Goal: Task Accomplishment & Management: Complete application form

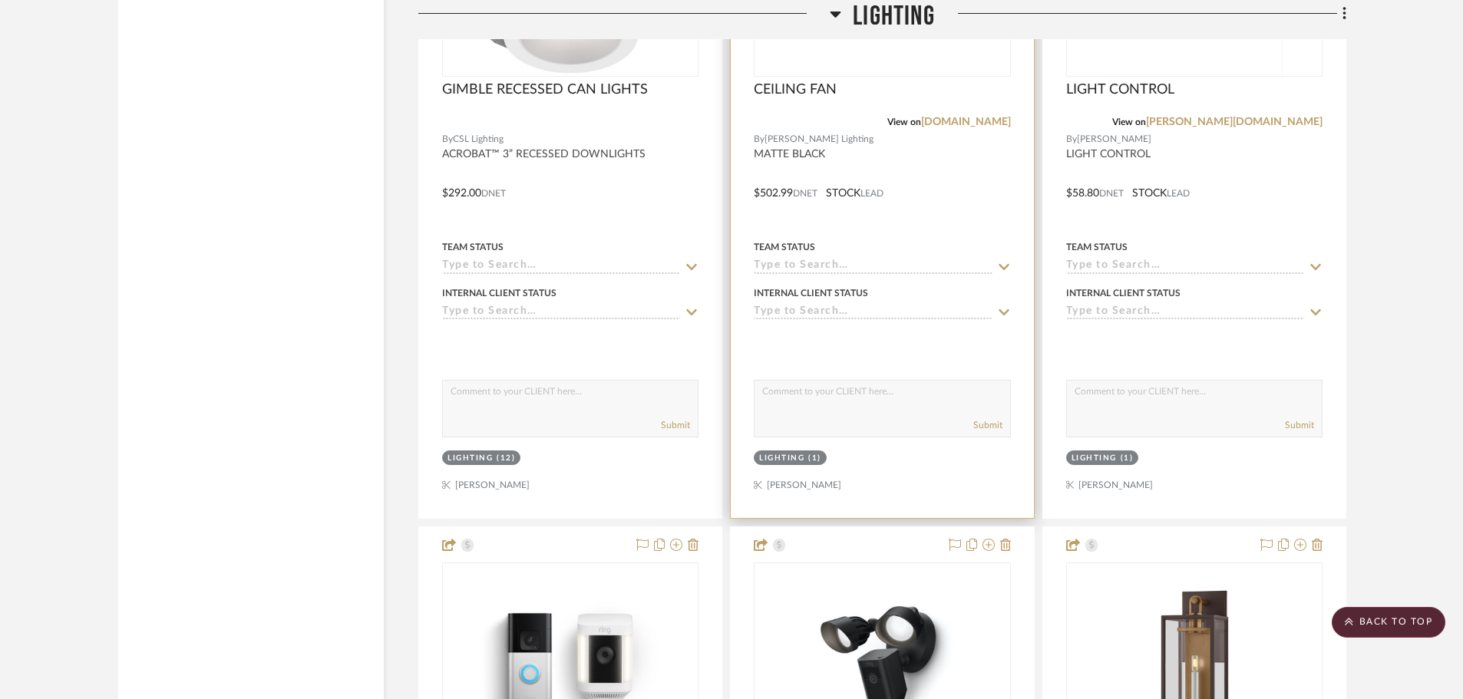
scroll to position [4759, 0]
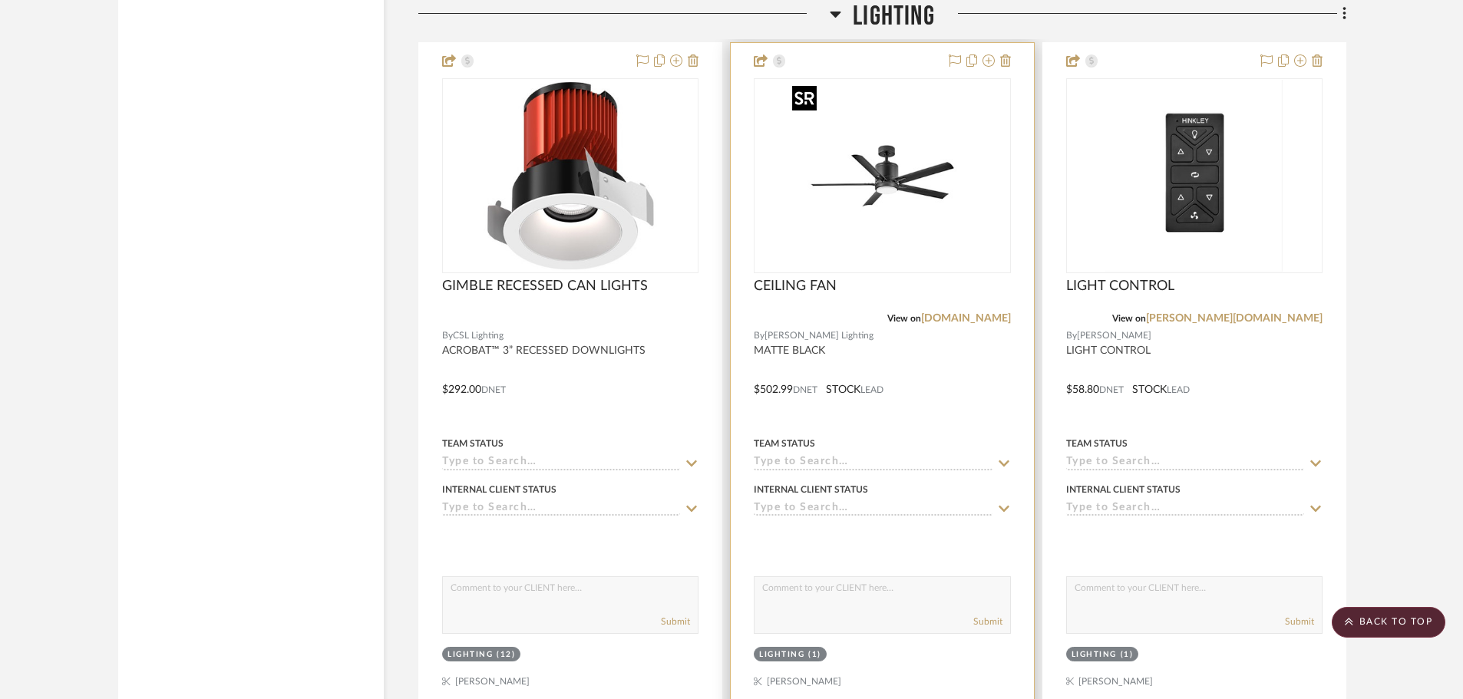
click at [867, 223] on img "0" at bounding box center [882, 176] width 192 height 192
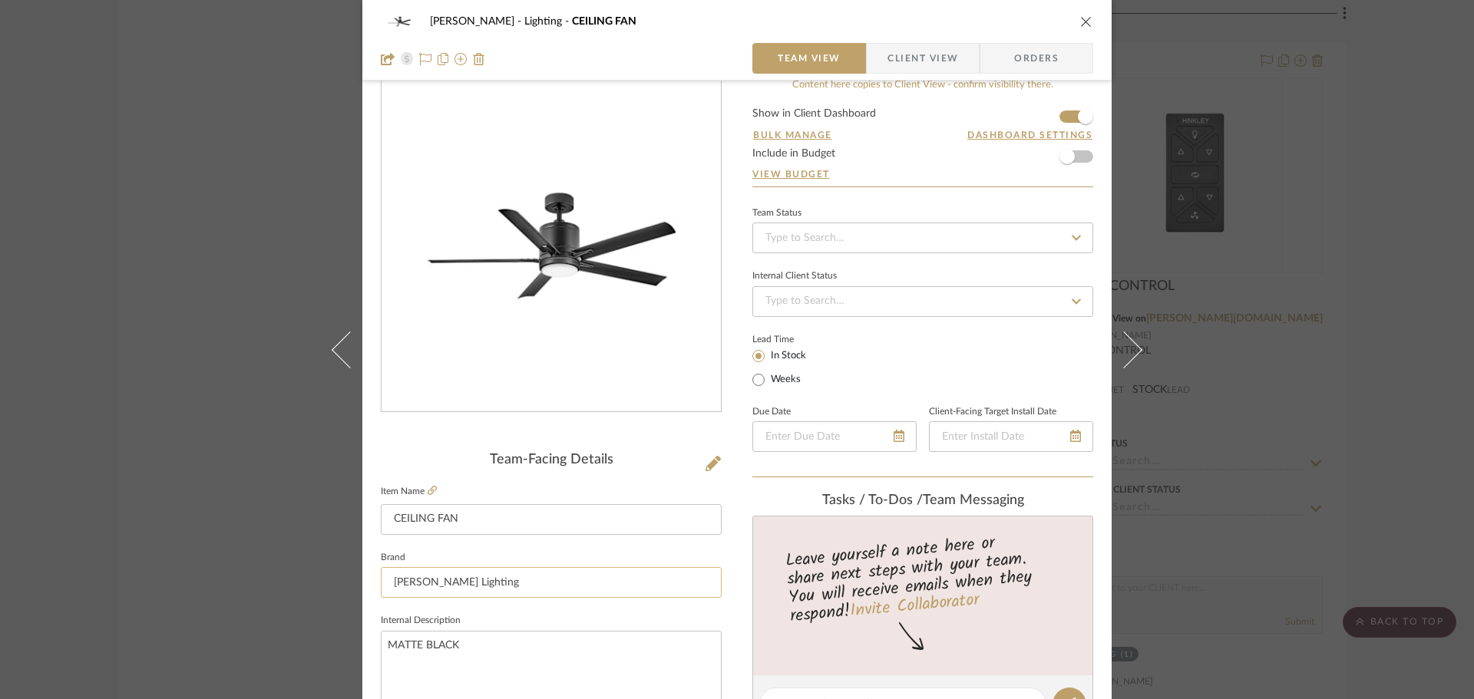
scroll to position [0, 0]
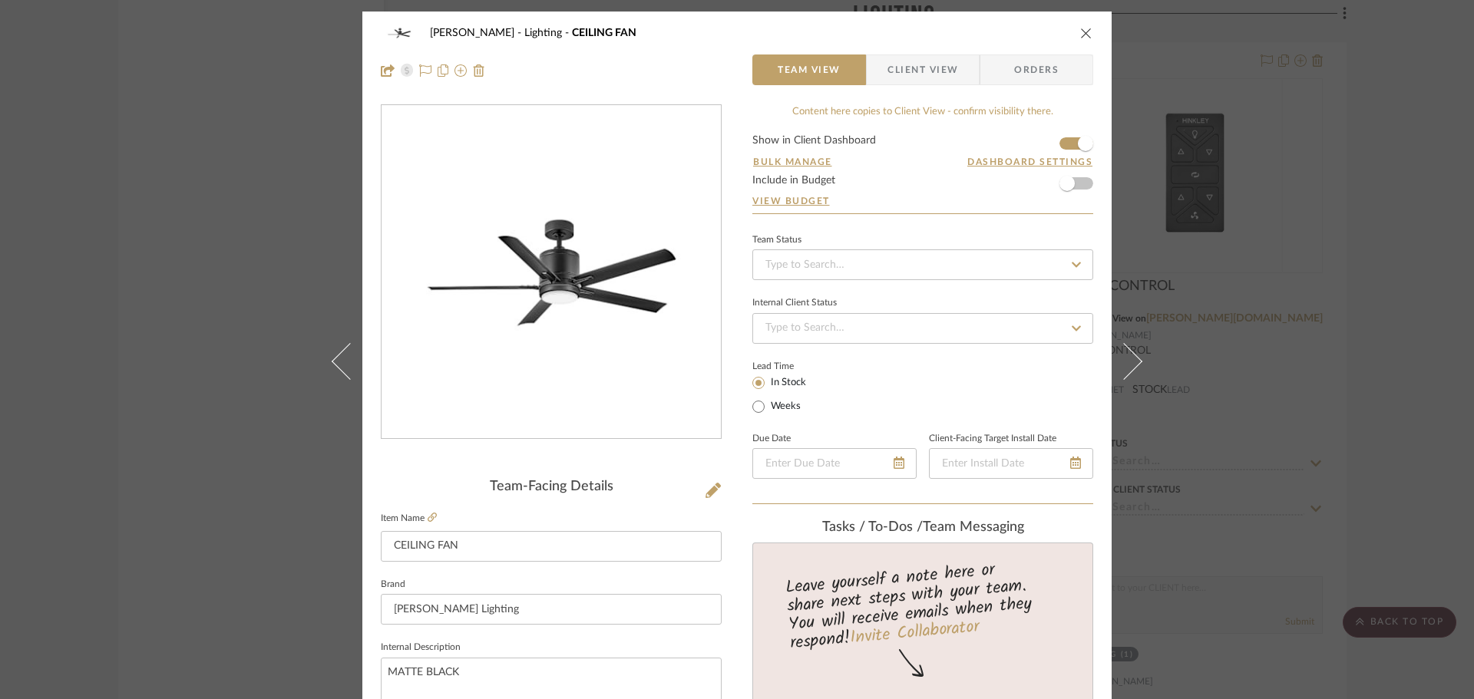
click at [1085, 35] on icon "close" at bounding box center [1086, 33] width 12 height 12
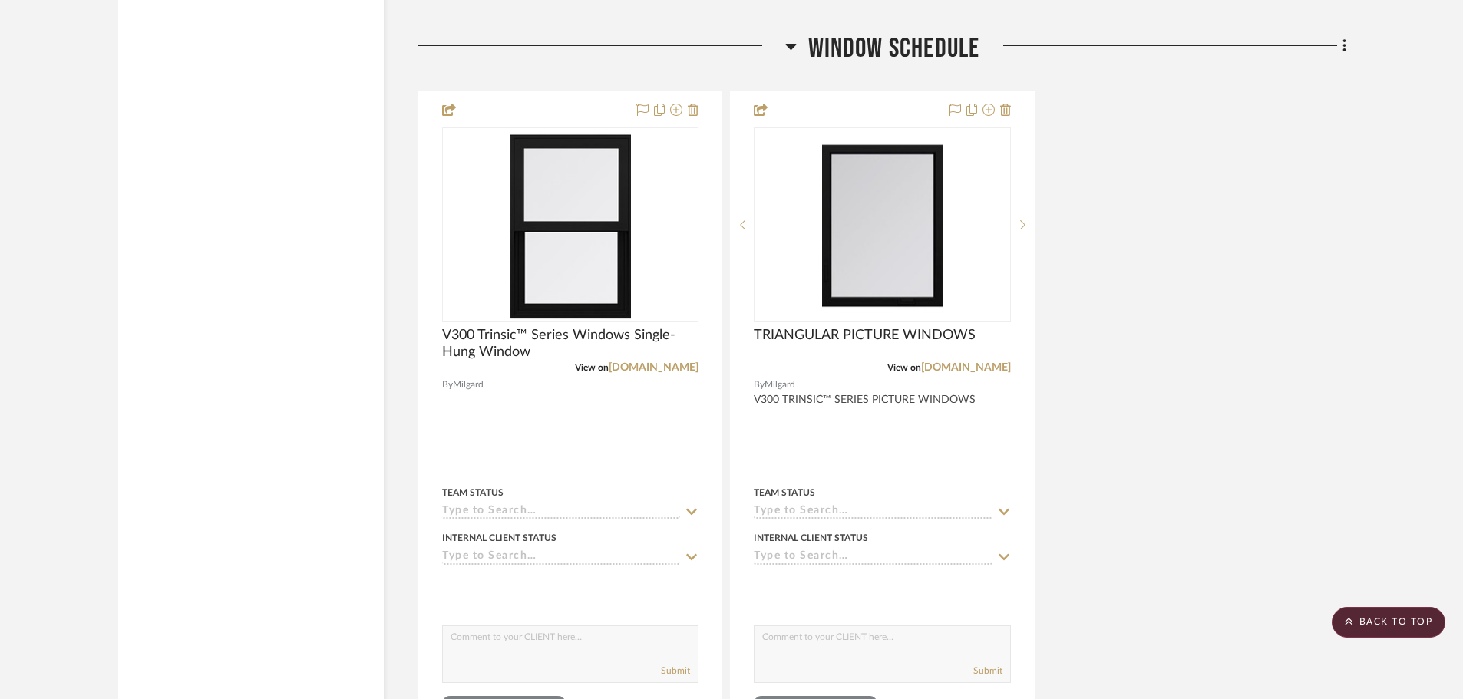
scroll to position [9057, 0]
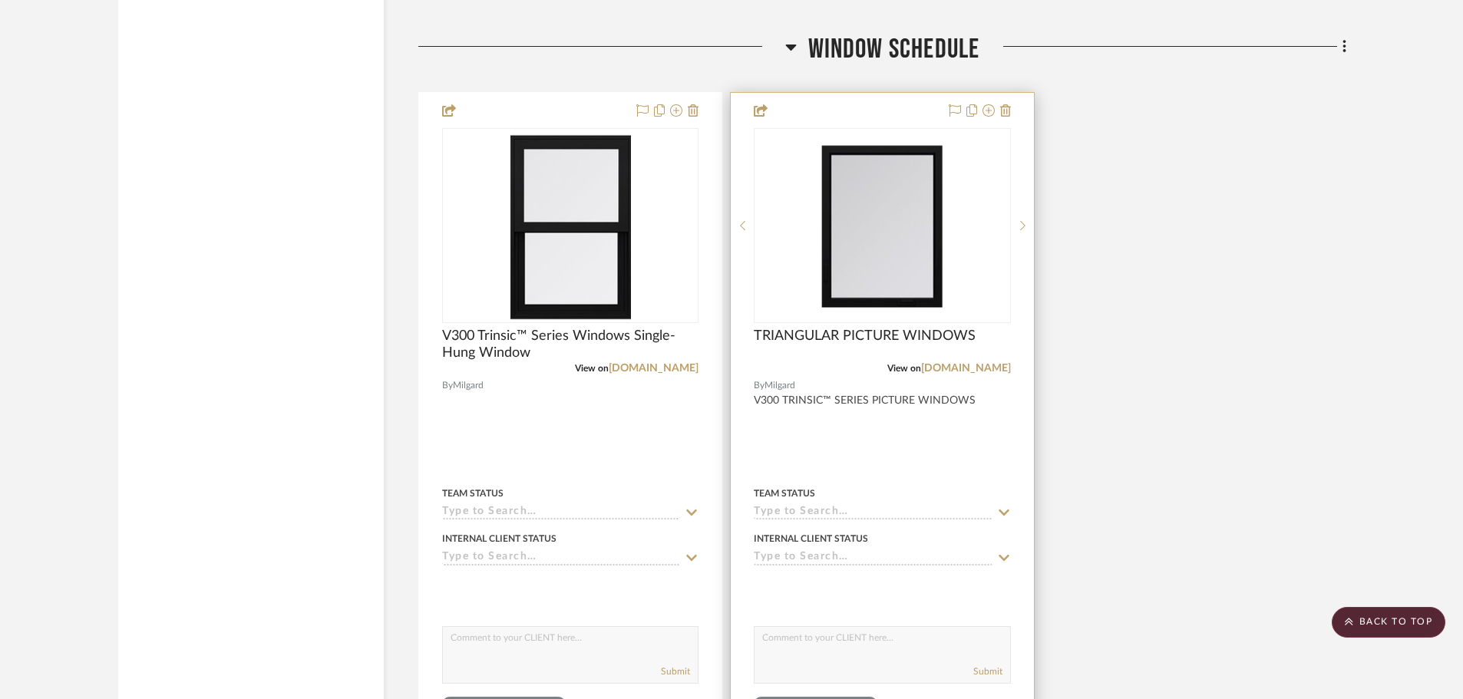
click at [851, 262] on img "0" at bounding box center [882, 226] width 121 height 192
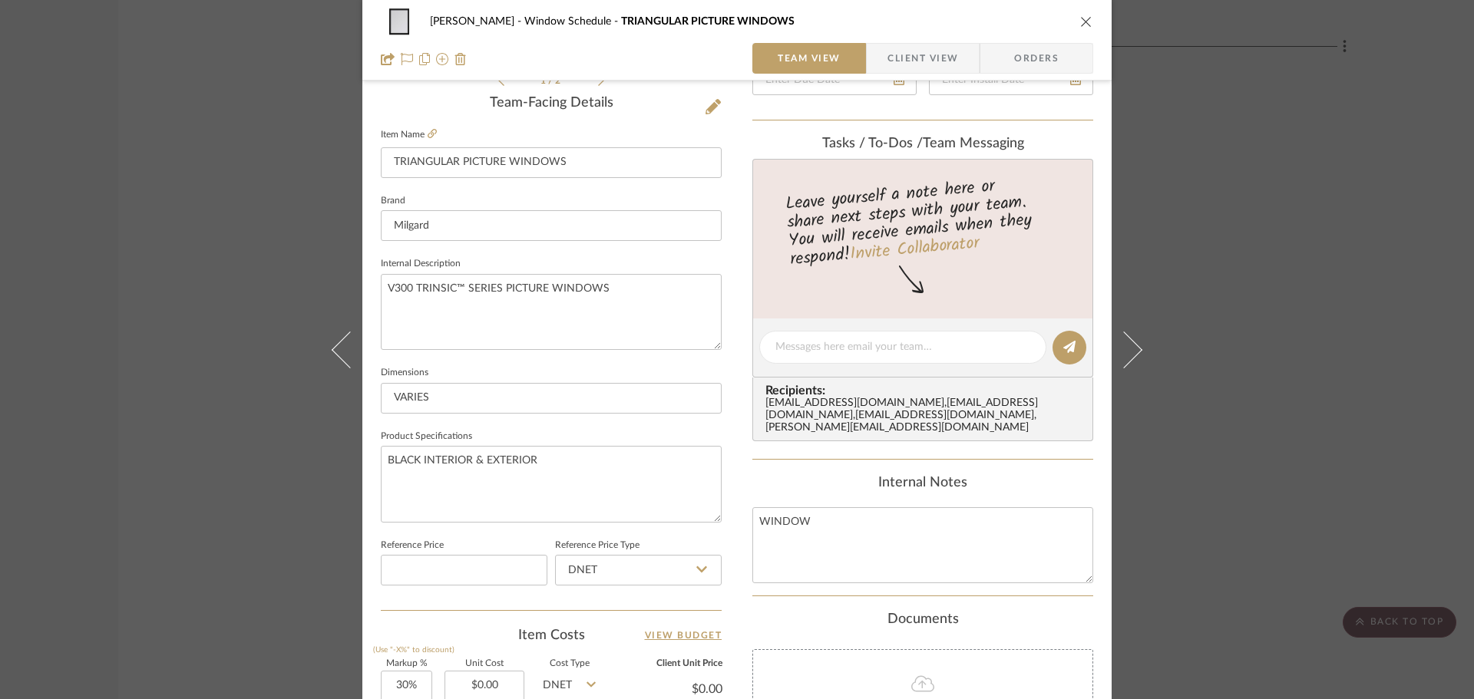
scroll to position [77, 0]
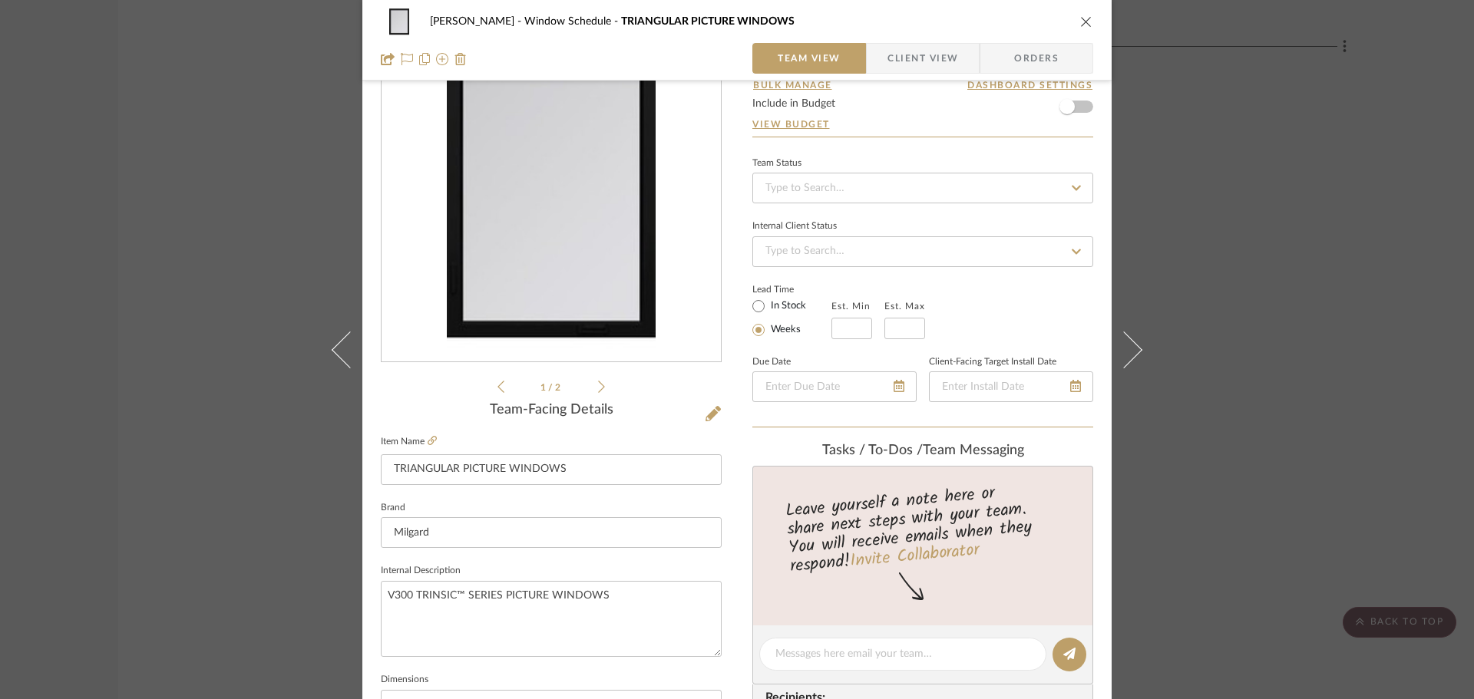
click at [1082, 23] on icon "close" at bounding box center [1086, 21] width 12 height 12
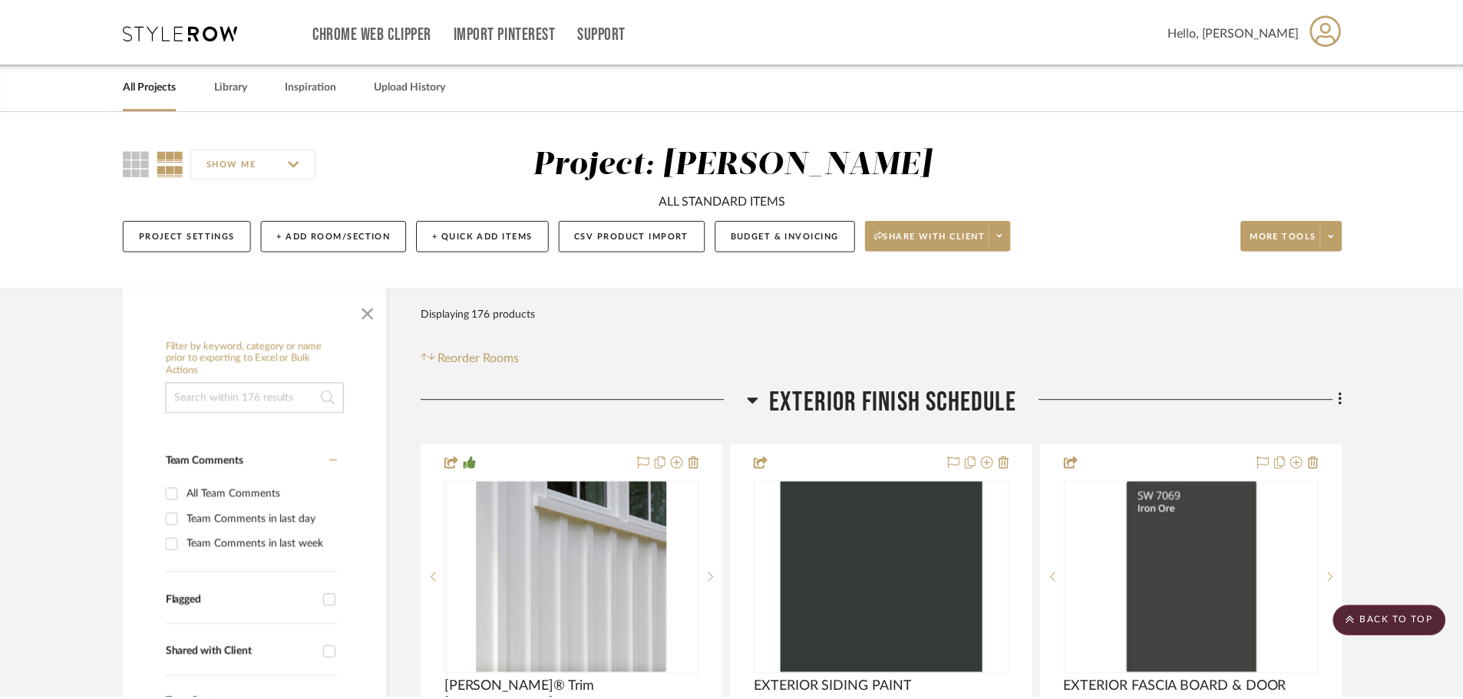
scroll to position [9057, 0]
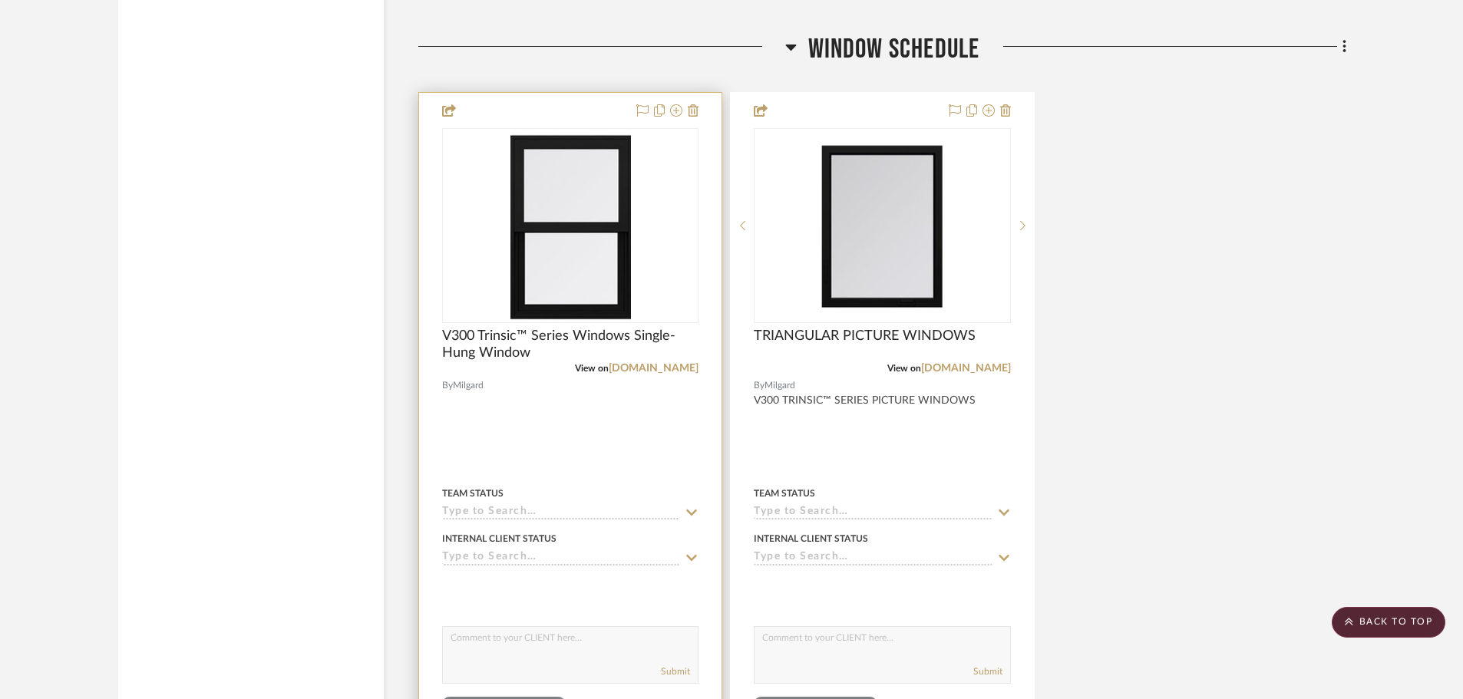
click at [0, 0] on img at bounding box center [0, 0] width 0 height 0
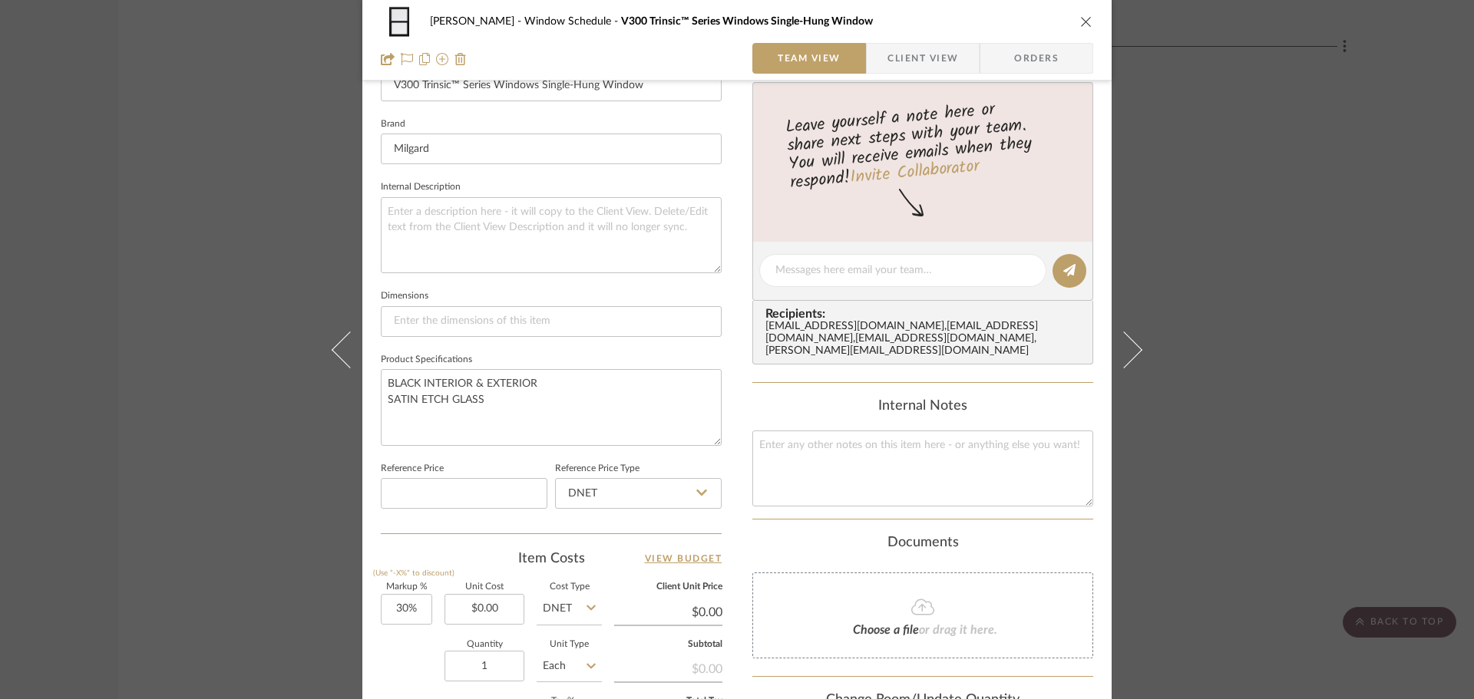
scroll to position [384, 0]
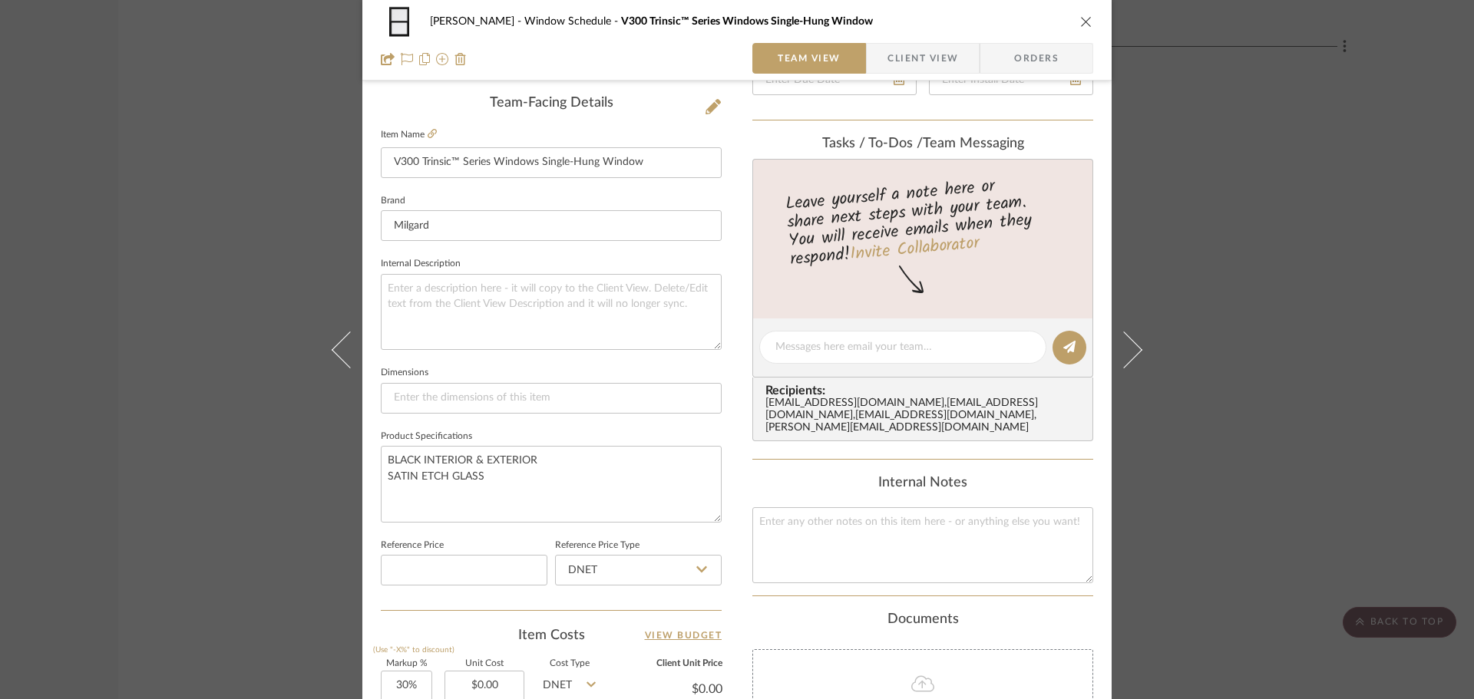
click at [1085, 18] on icon "close" at bounding box center [1086, 21] width 12 height 12
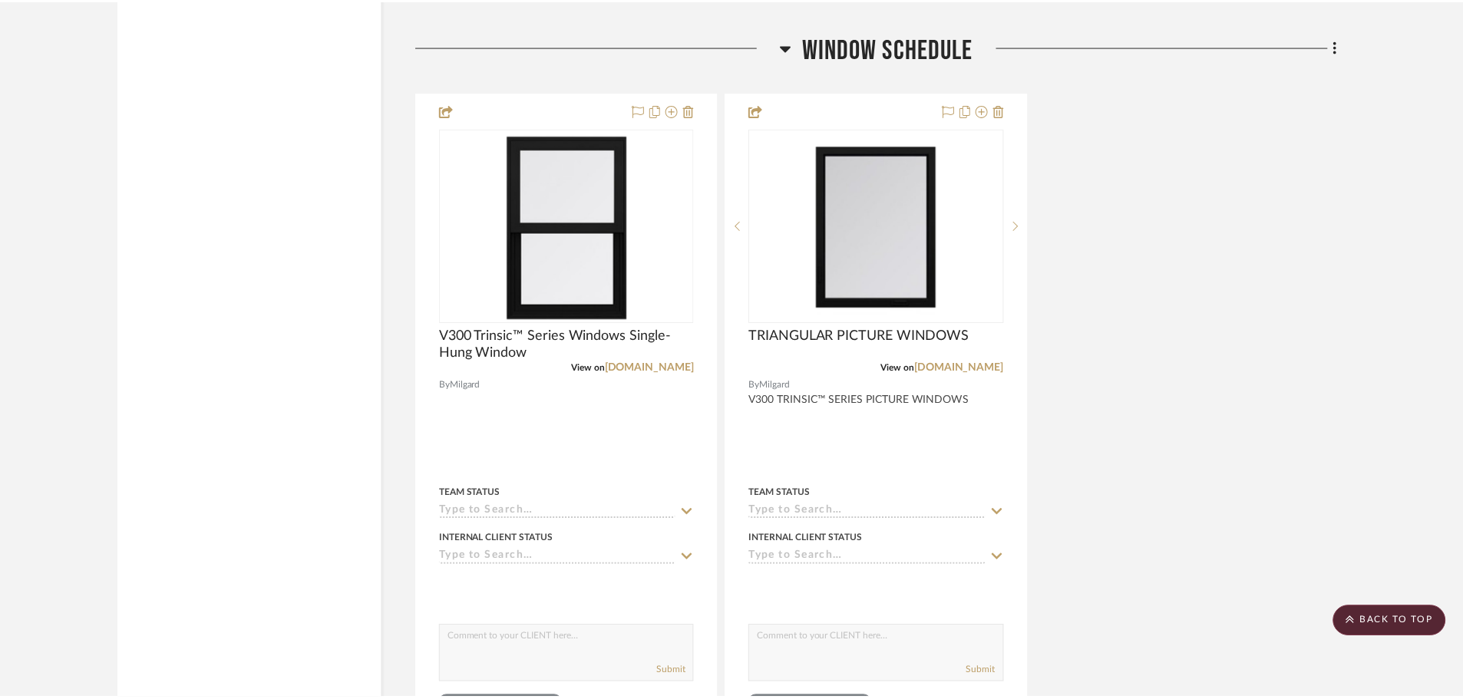
scroll to position [9057, 0]
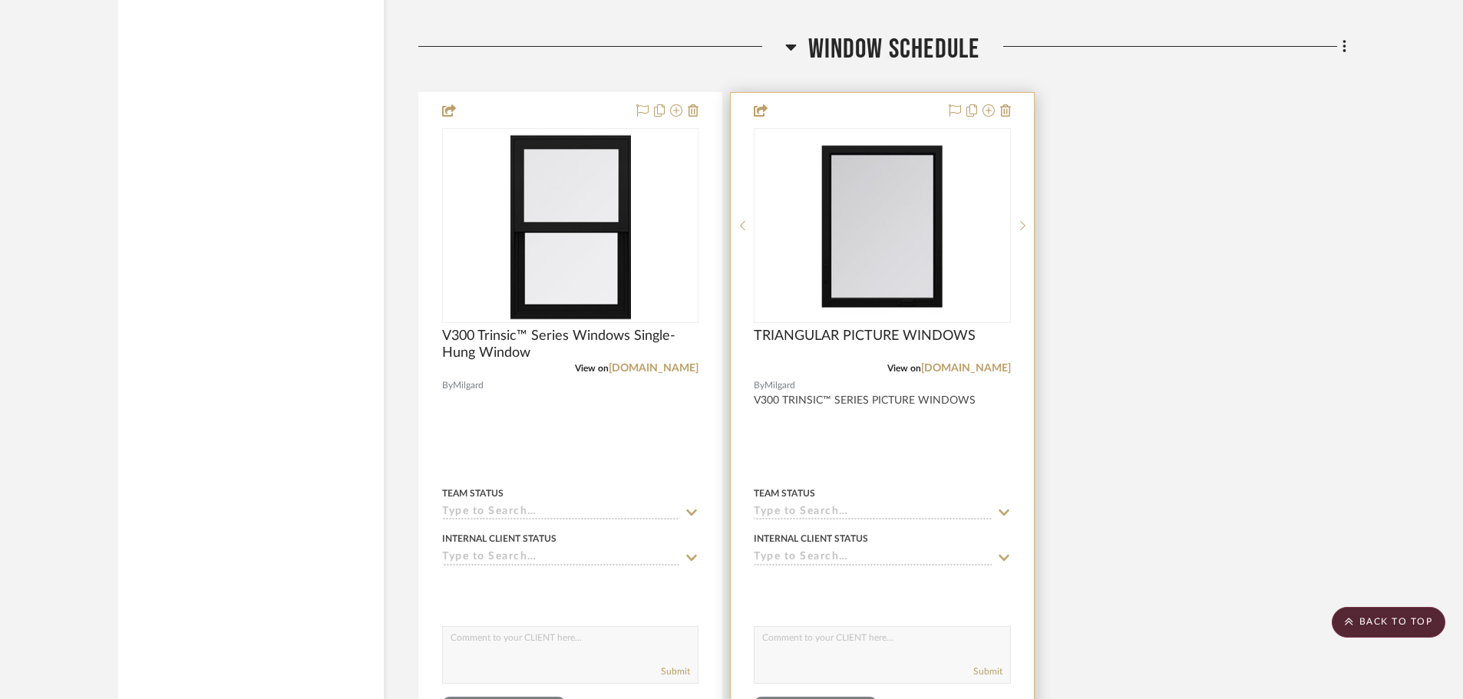
click at [846, 269] on img "0" at bounding box center [882, 226] width 121 height 192
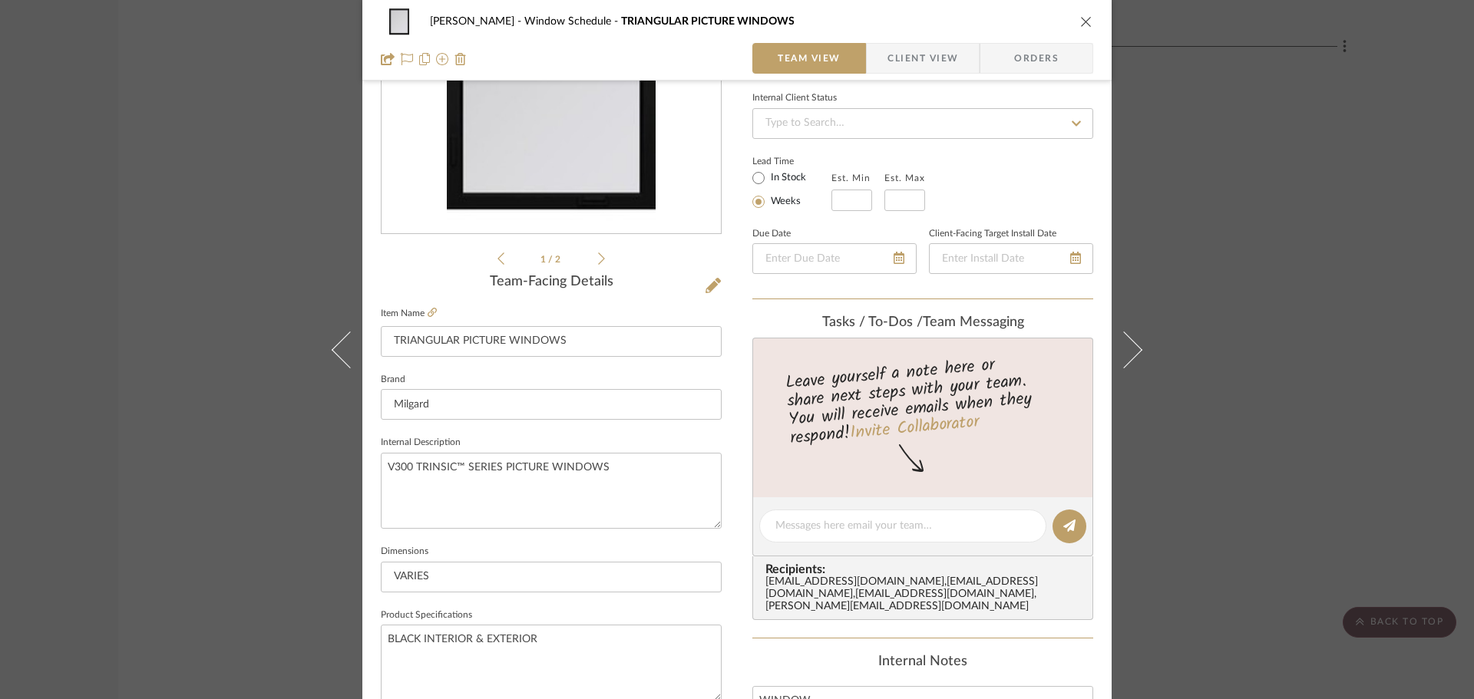
scroll to position [230, 0]
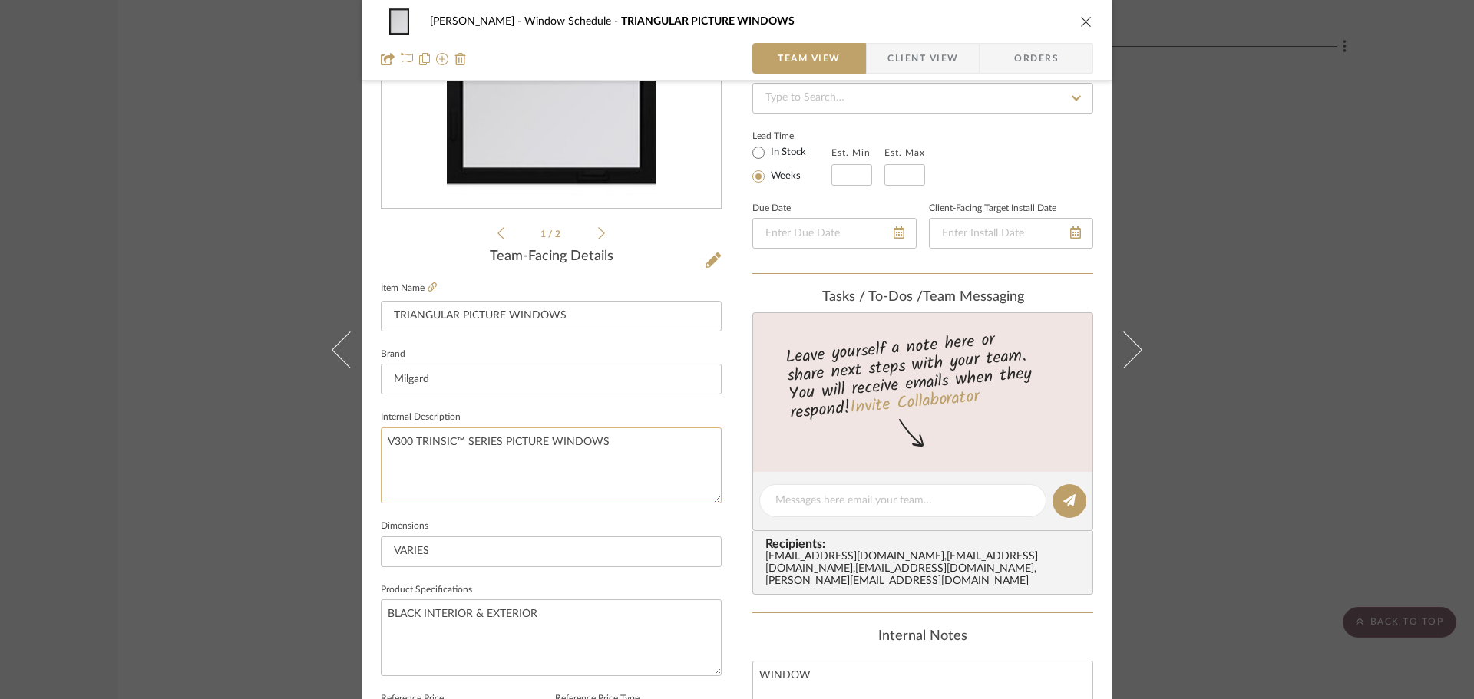
click at [642, 465] on textarea "V300 TRINSIC™ SERIES PICTURE WINDOWS" at bounding box center [551, 466] width 341 height 76
drag, startPoint x: 642, startPoint y: 454, endPoint x: 302, endPoint y: 459, distance: 340.1
click at [302, 460] on div "[PERSON_NAME] Window Schedule TRIANGULAR PICTURE WINDOWS Team View Client View …" at bounding box center [737, 349] width 1474 height 699
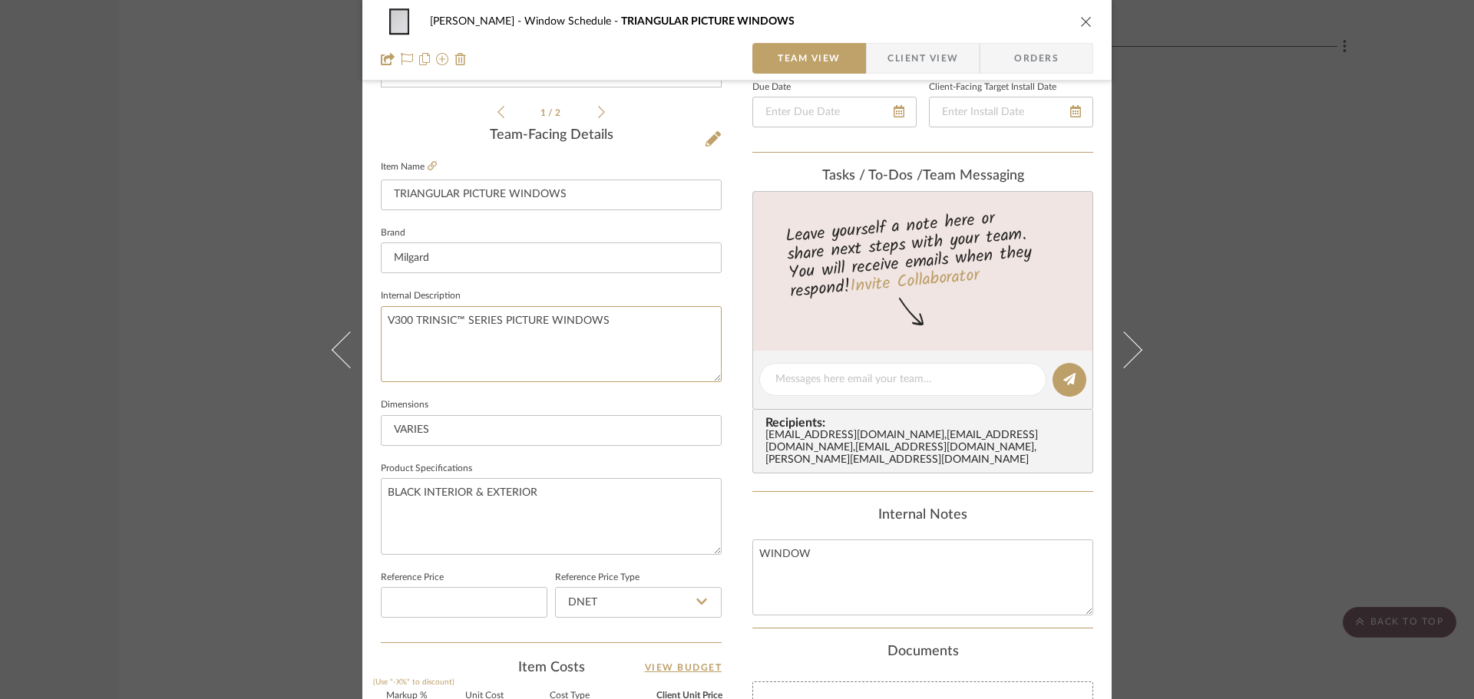
scroll to position [384, 0]
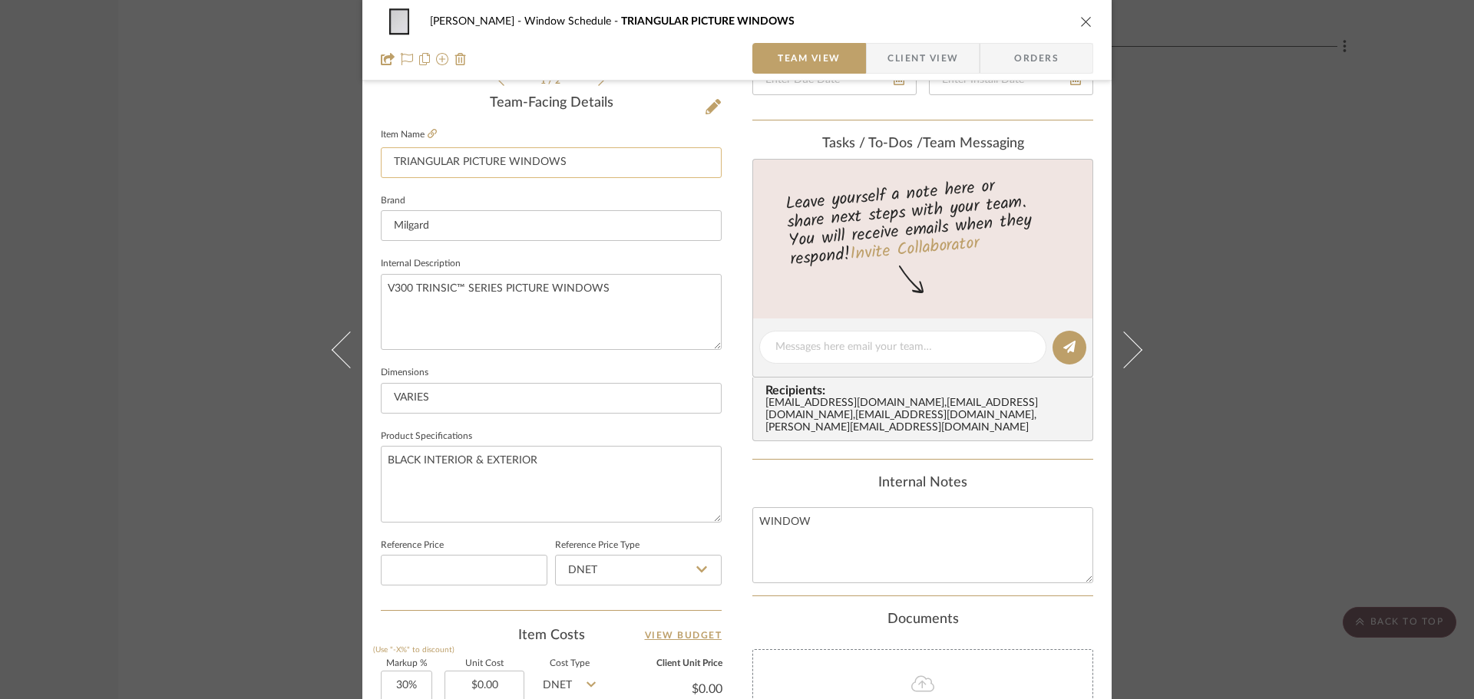
click at [566, 161] on input "TRIANGULAR PICTURE WINDOWS" at bounding box center [551, 162] width 341 height 31
drag, startPoint x: 582, startPoint y: 161, endPoint x: 278, endPoint y: 193, distance: 305.6
click at [284, 192] on div "[PERSON_NAME] Window Schedule TRIANGULAR PICTURE WINDOWS Team View Client View …" at bounding box center [737, 349] width 1474 height 699
drag, startPoint x: 890, startPoint y: 520, endPoint x: 581, endPoint y: 511, distance: 309.5
click at [582, 513] on div "[PERSON_NAME] Window Schedule TRIANGULAR PICTURE WINDOWS Team View Client View …" at bounding box center [736, 337] width 749 height 1418
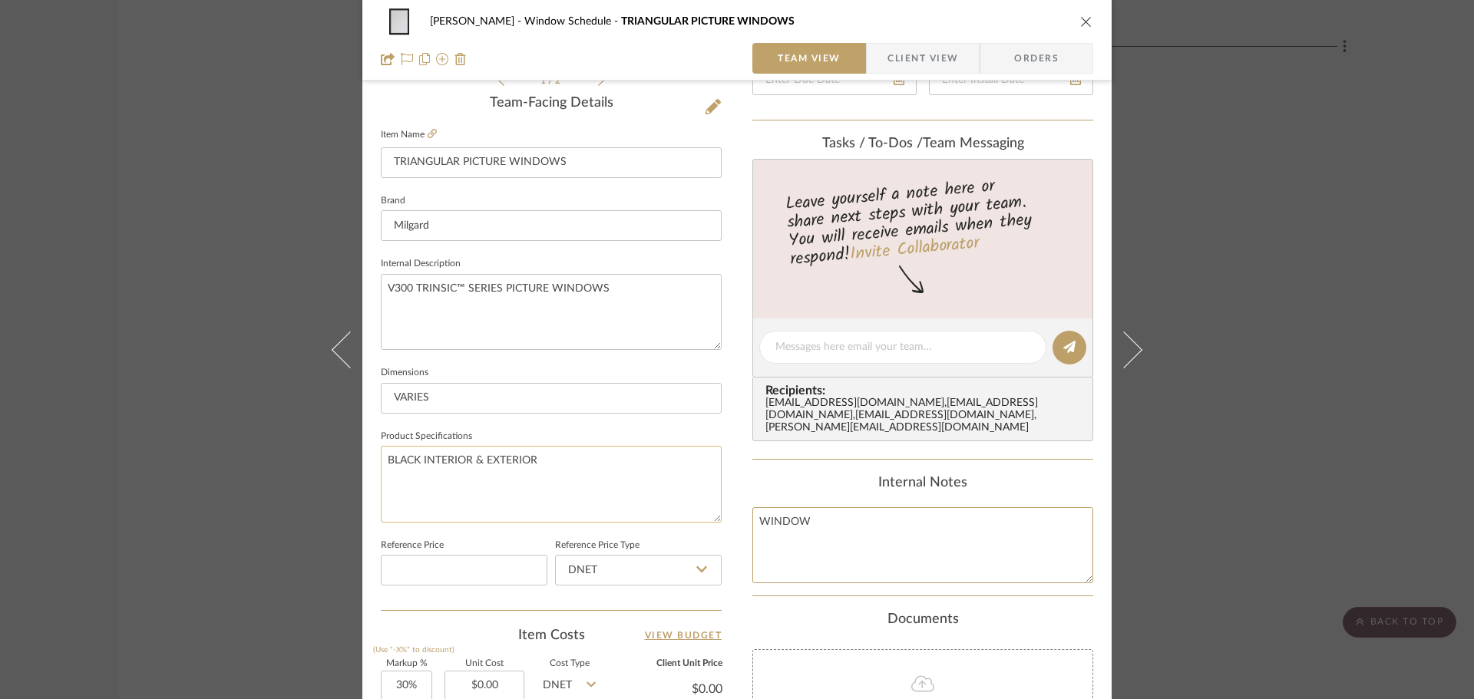
paste textarea "TRIANGULAR PICTURE WINDOWS"
type textarea "TRIANGULAR PICTURE WINDOWS"
click at [639, 302] on textarea "V300 TRINSIC™ SERIES PICTURE WINDOWS" at bounding box center [551, 312] width 341 height 76
drag, startPoint x: 619, startPoint y: 299, endPoint x: 312, endPoint y: 325, distance: 307.4
click at [312, 325] on div "[PERSON_NAME] Window Schedule TRIANGULAR PICTURE WINDOWS Team View Client View …" at bounding box center [737, 349] width 1474 height 699
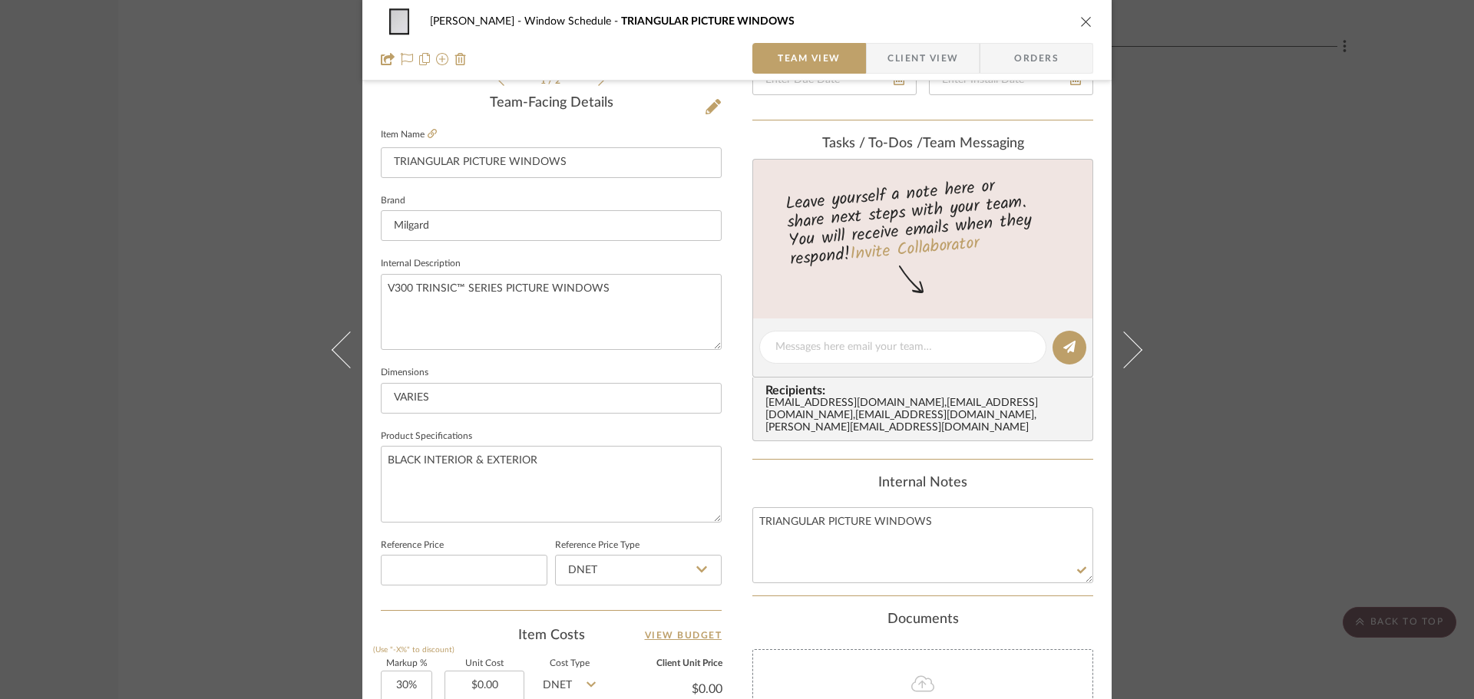
click at [1071, 19] on div "[PERSON_NAME] Window Schedule TRIANGULAR PICTURE WINDOWS" at bounding box center [737, 21] width 712 height 31
click at [1082, 22] on icon "close" at bounding box center [1086, 21] width 12 height 12
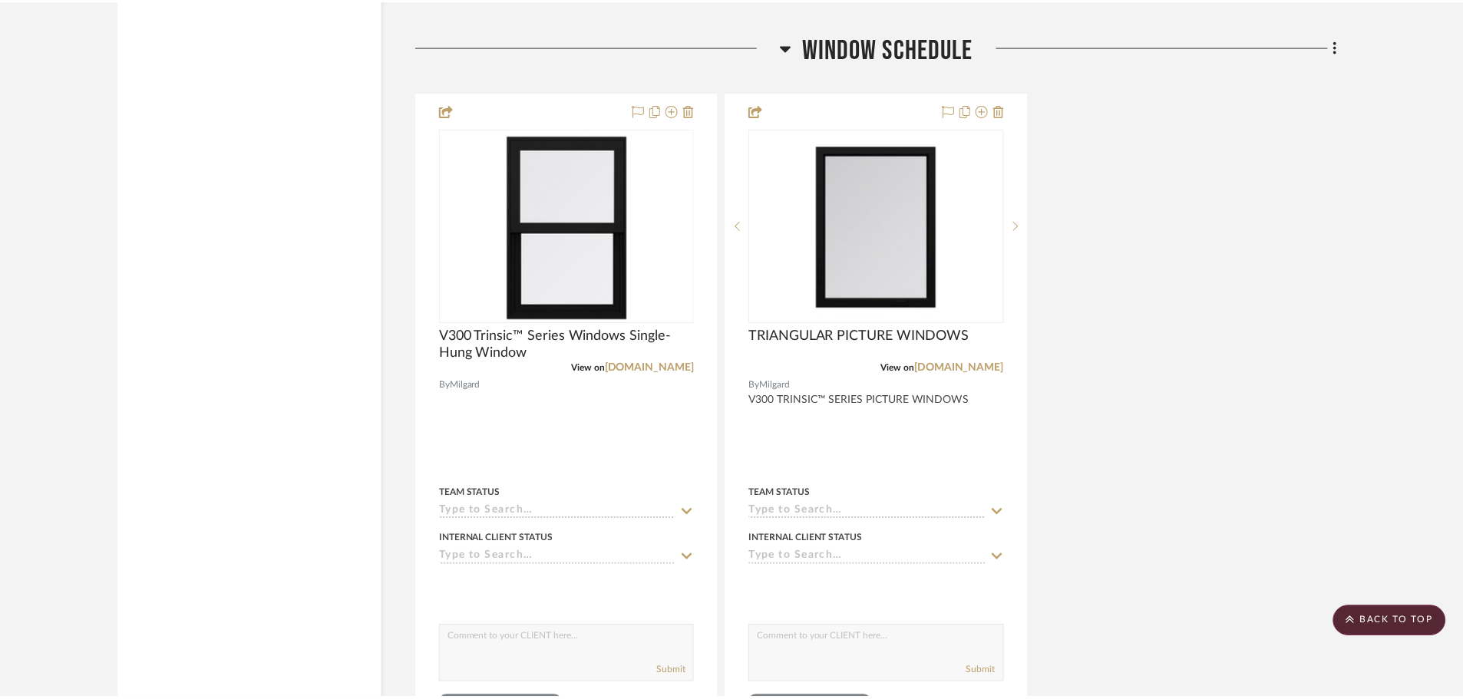
scroll to position [9057, 0]
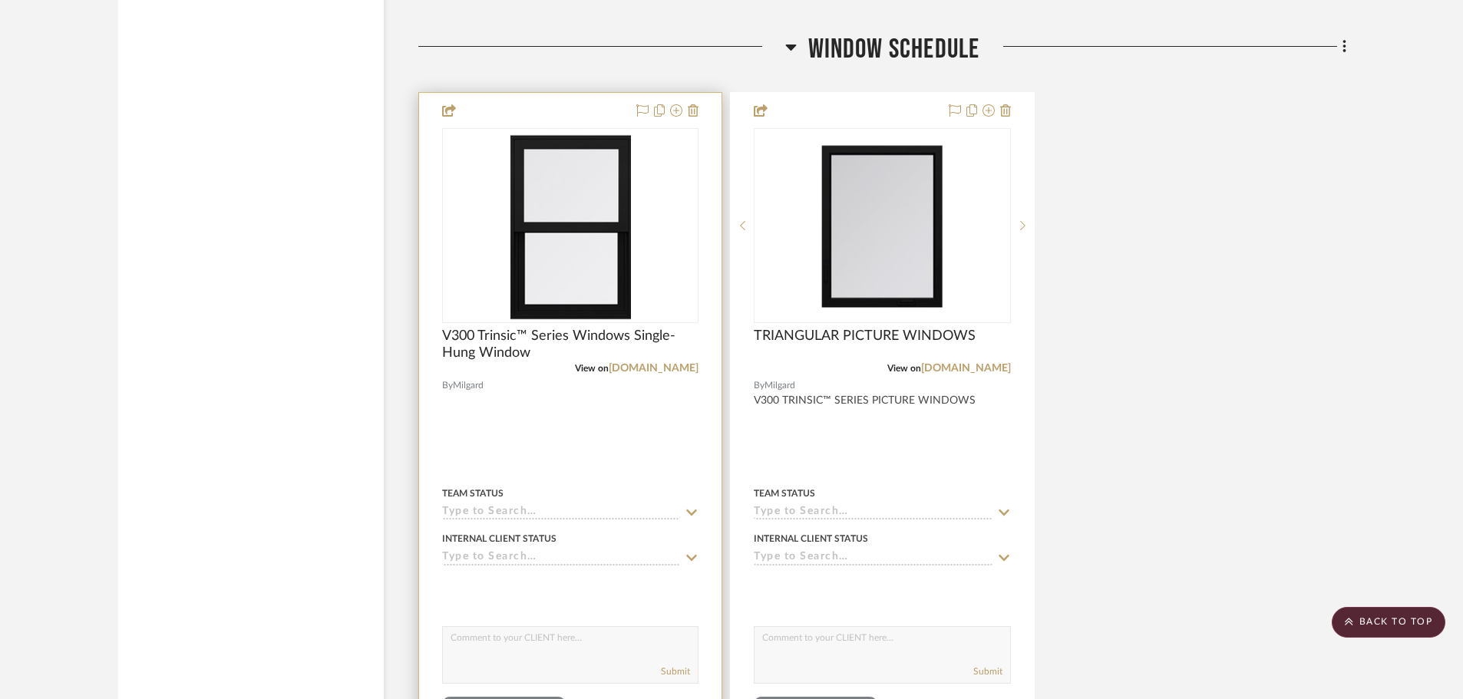
click at [475, 251] on div "0" at bounding box center [570, 225] width 255 height 193
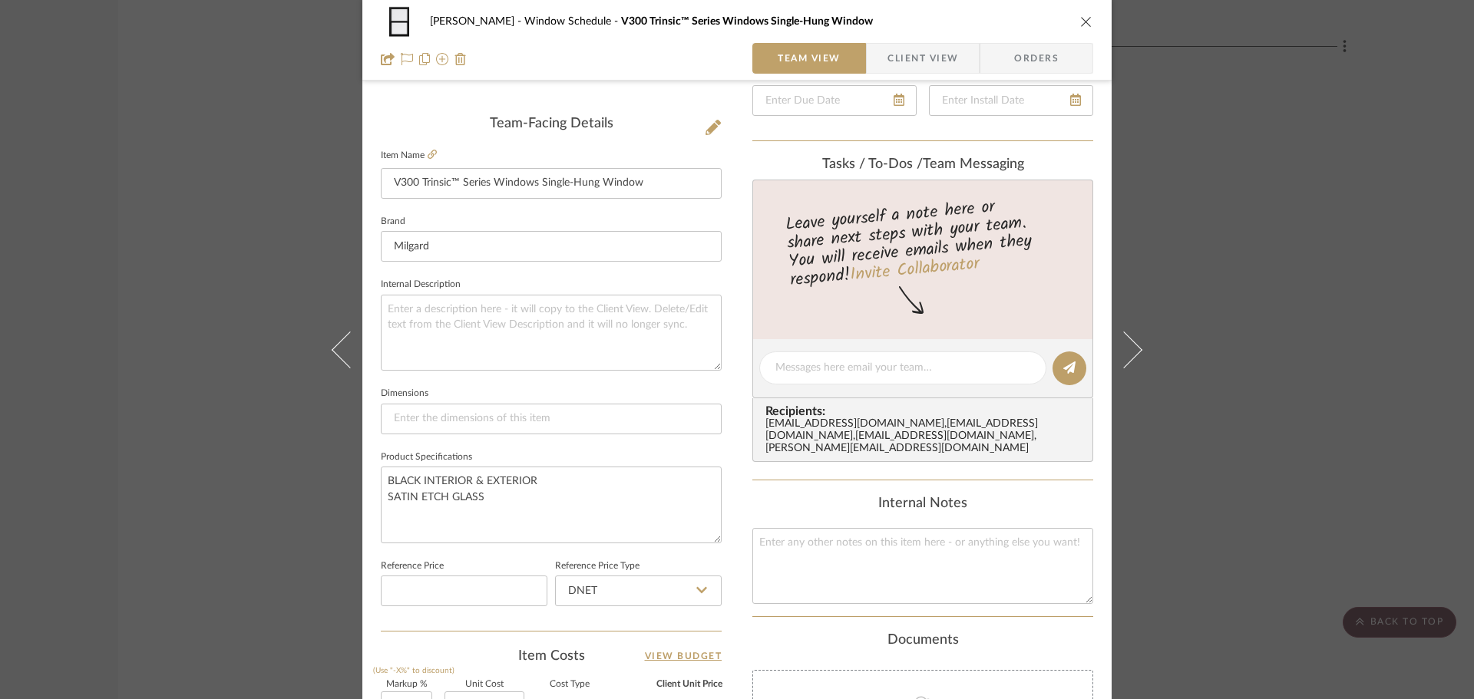
scroll to position [384, 0]
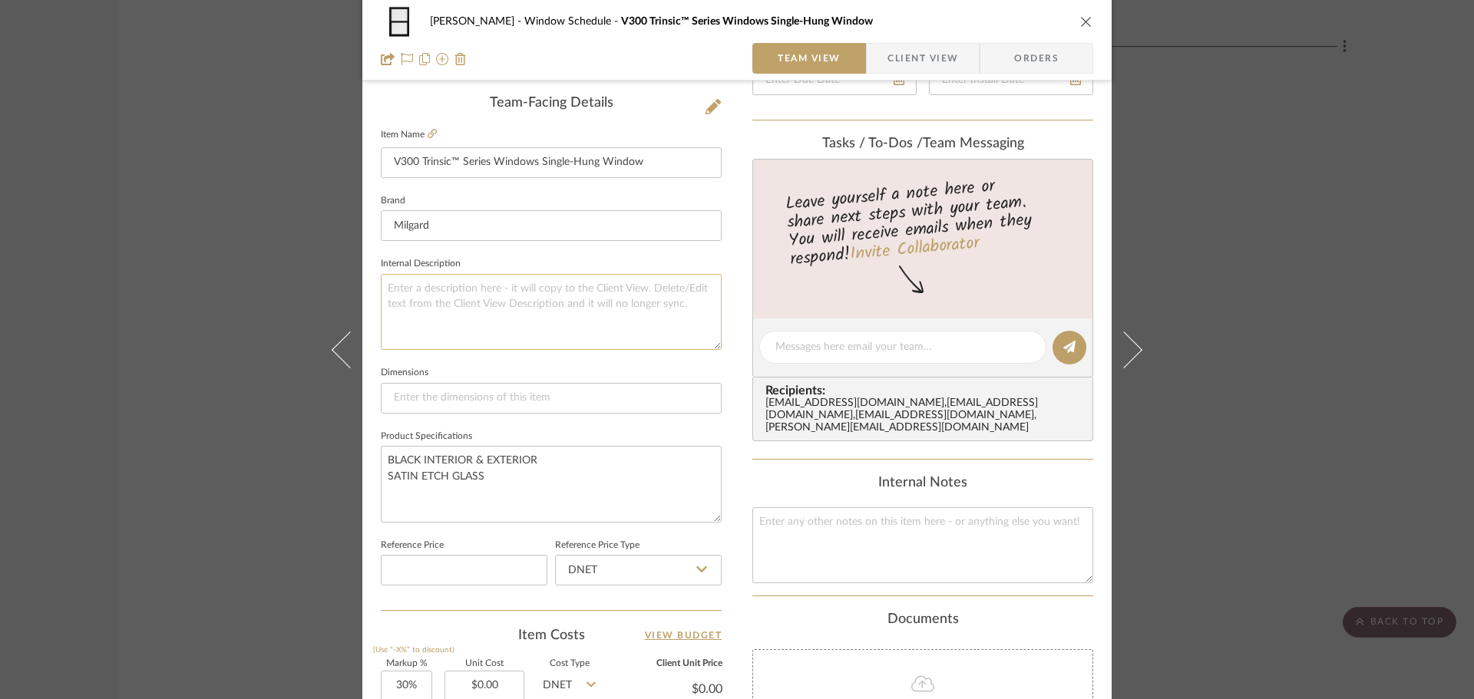
click at [514, 305] on textarea at bounding box center [551, 312] width 341 height 76
paste textarea "V300 TRINSIC™ SERIES PICTURE WINDOWS"
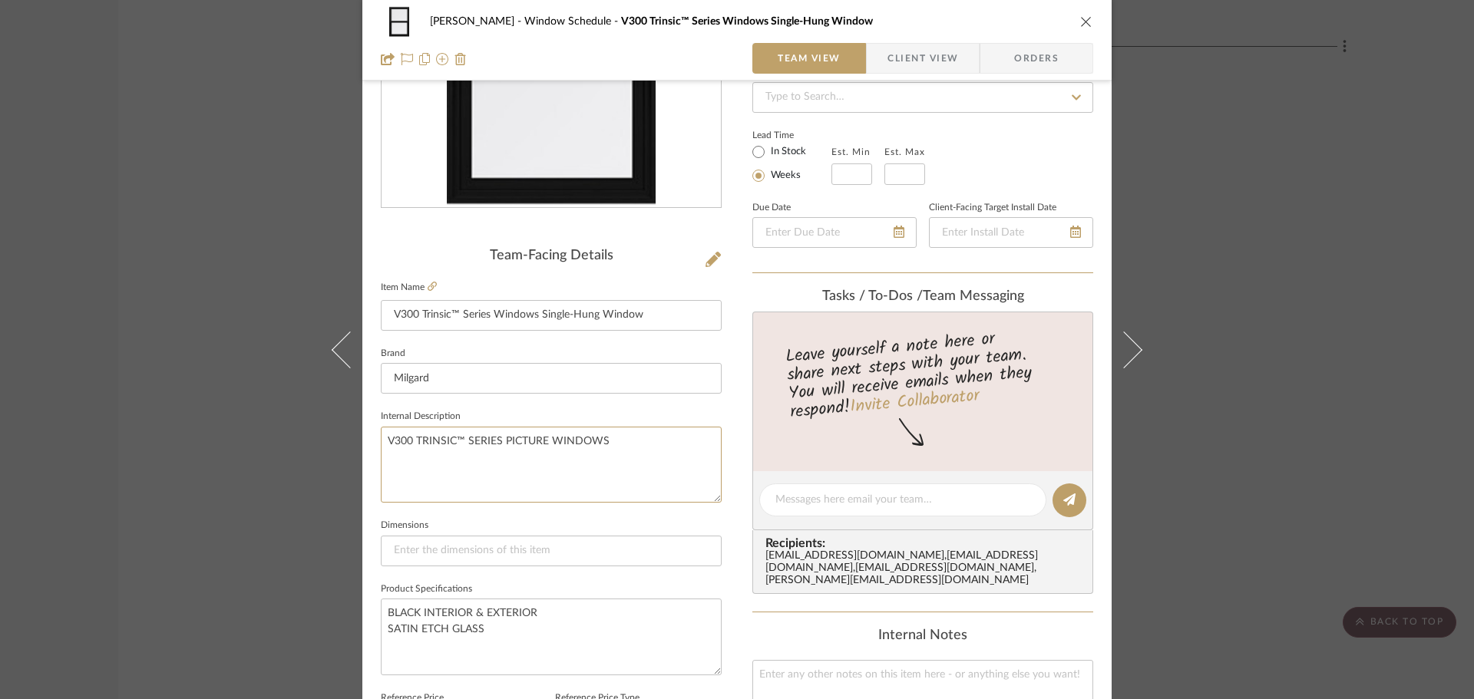
scroll to position [230, 0]
click at [537, 444] on textarea "V300 TRINSIC™ SERIES PICTURE WINDOWS" at bounding box center [551, 466] width 341 height 76
drag, startPoint x: 540, startPoint y: 443, endPoint x: 500, endPoint y: 447, distance: 40.1
click at [500, 447] on textarea "V300 TRINSIC™ SERIES PICTURE WINDOWS" at bounding box center [551, 466] width 341 height 76
type textarea "V300 TRINSIC™ SERIES WINDOWS"
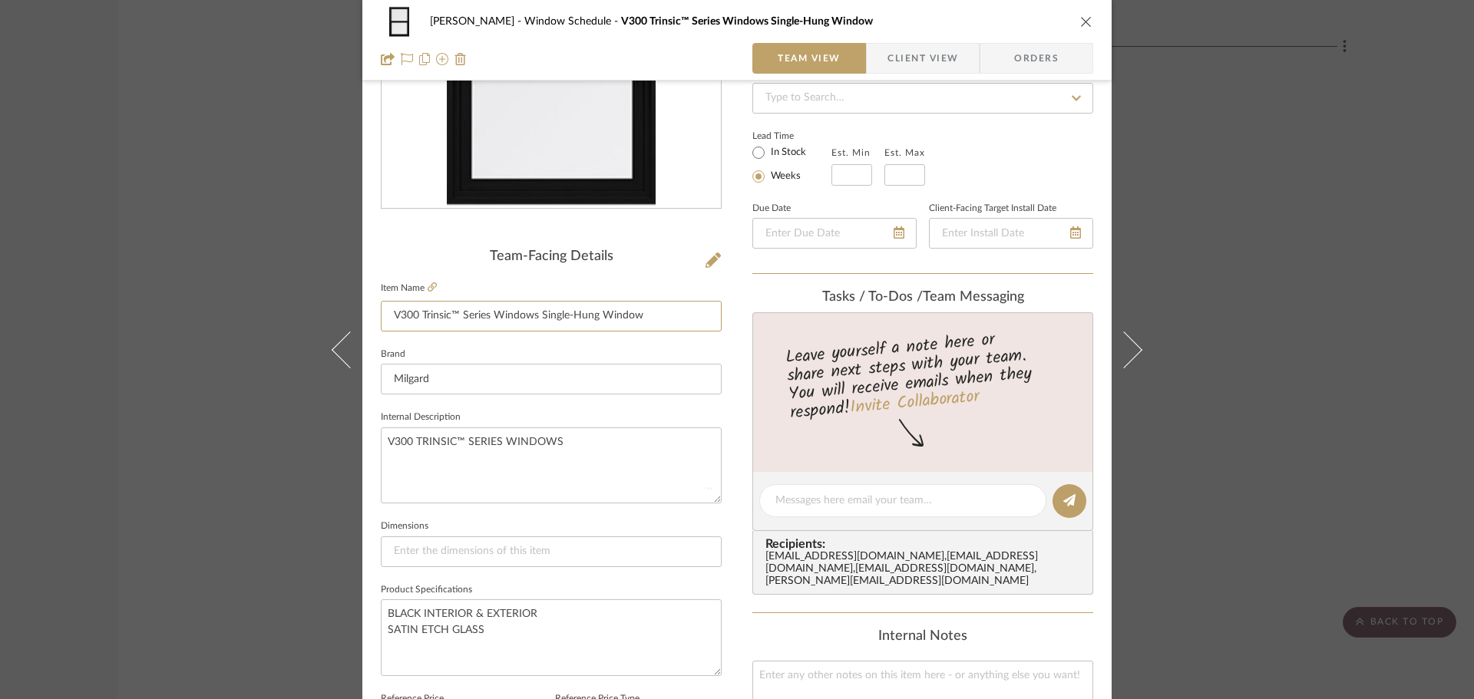
drag, startPoint x: 698, startPoint y: 323, endPoint x: 130, endPoint y: 313, distance: 568.8
click at [130, 313] on div "[PERSON_NAME] Window Schedule V300 Trinsic™ Series Windows Single-Hung Window T…" at bounding box center [737, 349] width 1474 height 699
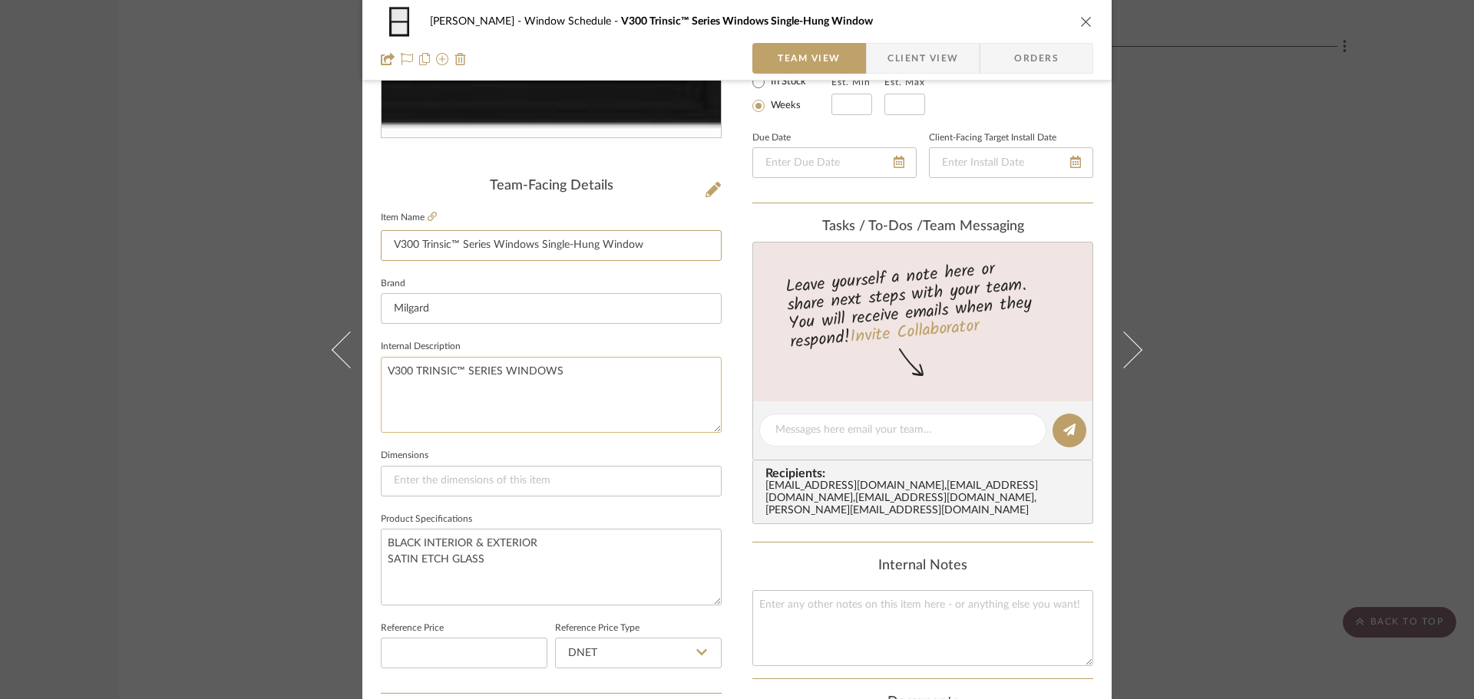
scroll to position [307, 0]
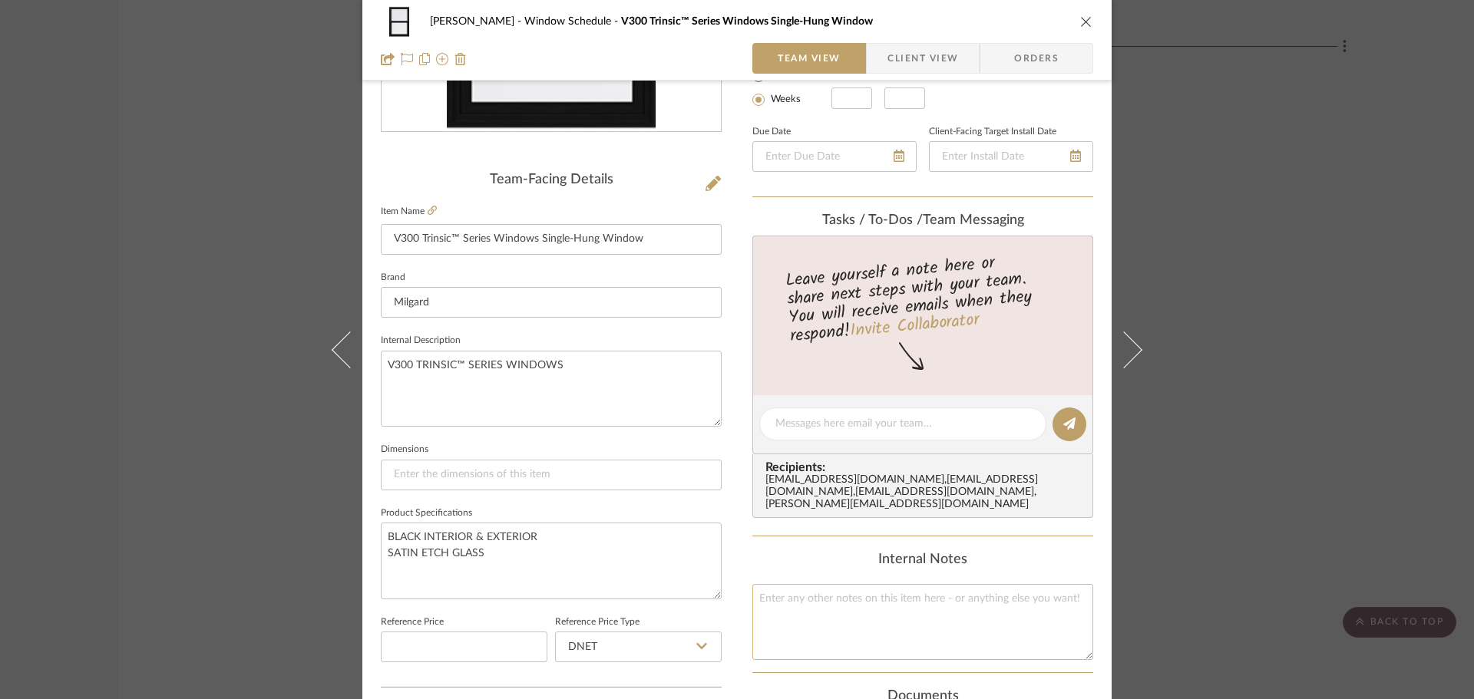
click at [855, 616] on textarea at bounding box center [922, 622] width 341 height 76
drag, startPoint x: 855, startPoint y: 616, endPoint x: 775, endPoint y: 611, distance: 80.0
click at [775, 611] on textarea at bounding box center [922, 622] width 341 height 76
drag, startPoint x: 918, startPoint y: 605, endPoint x: 651, endPoint y: 591, distance: 267.5
click at [651, 591] on div "[PERSON_NAME] Window Schedule V300 Trinsic™ Series Windows Single-Hung Window T…" at bounding box center [736, 413] width 749 height 1418
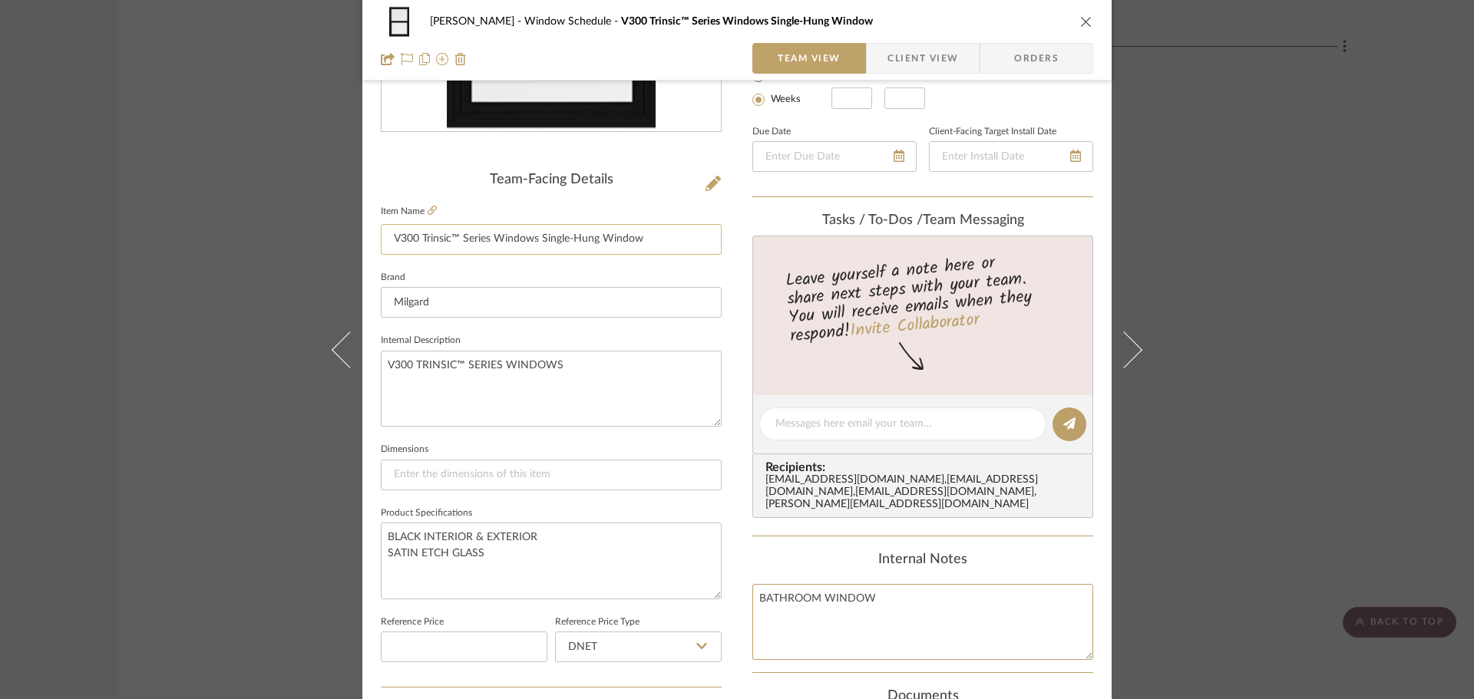
type textarea "BATHROOM WINDOW"
click at [643, 246] on input "V300 Trinsic™ Series Windows Single-Hung Window" at bounding box center [551, 239] width 341 height 31
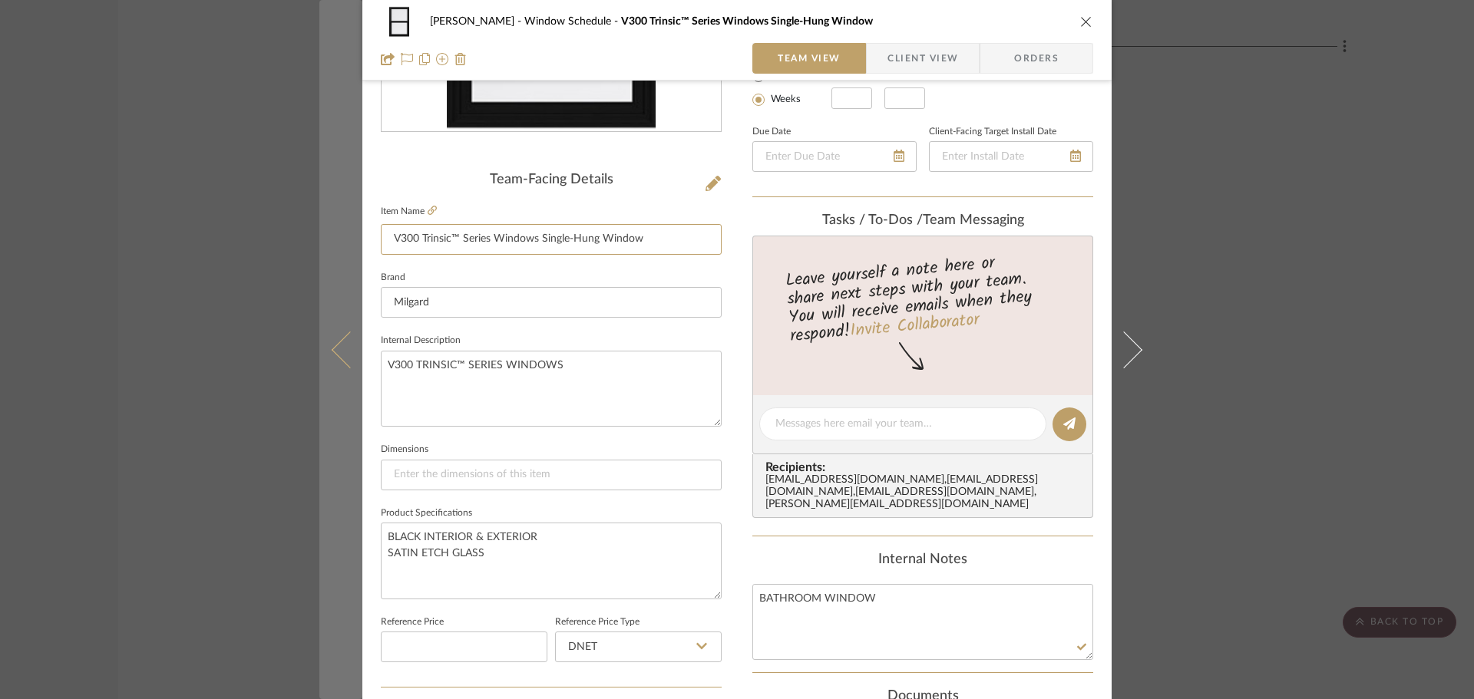
drag, startPoint x: 646, startPoint y: 239, endPoint x: 321, endPoint y: 246, distance: 325.5
click at [322, 246] on mat-dialog-content "[PERSON_NAME] Window Schedule V300 Trinsic™ Series Windows Single-Hung Window T…" at bounding box center [736, 413] width 835 height 1418
paste input "BATHROOM WINDOW"
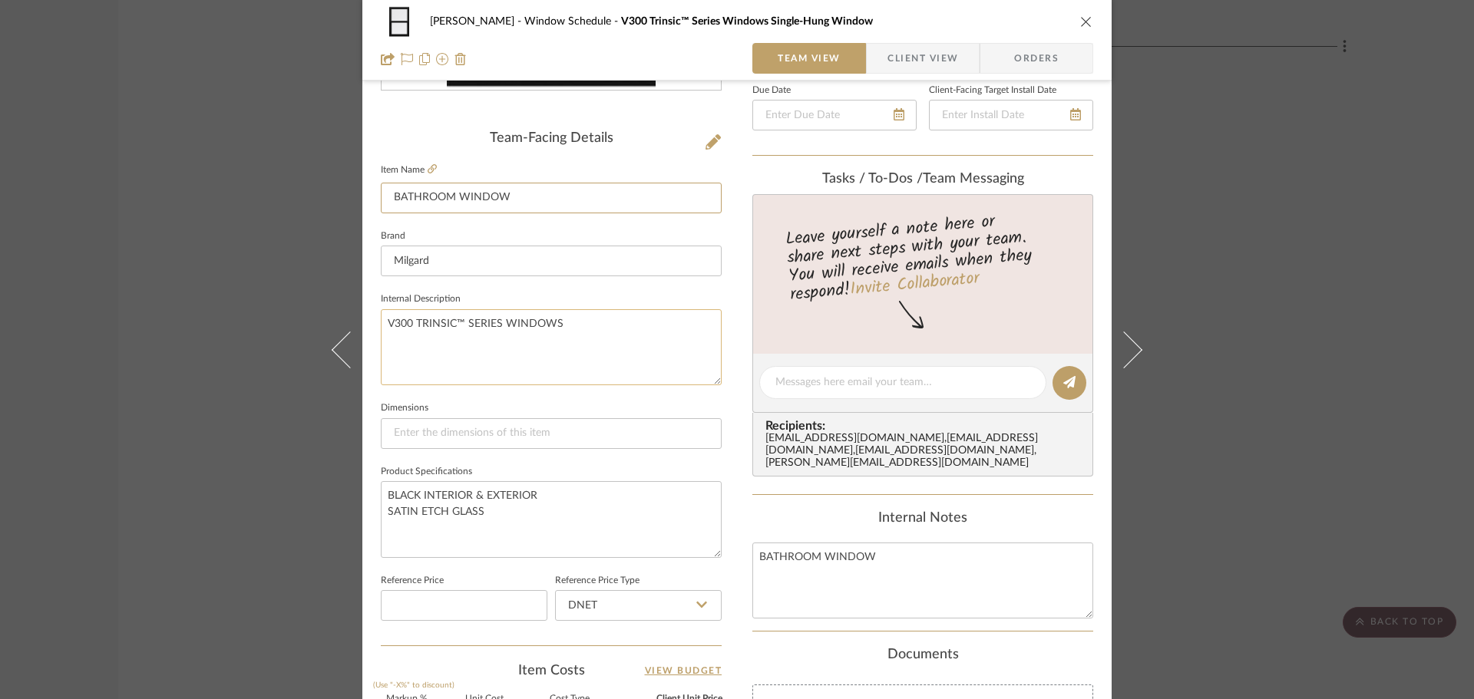
scroll to position [384, 0]
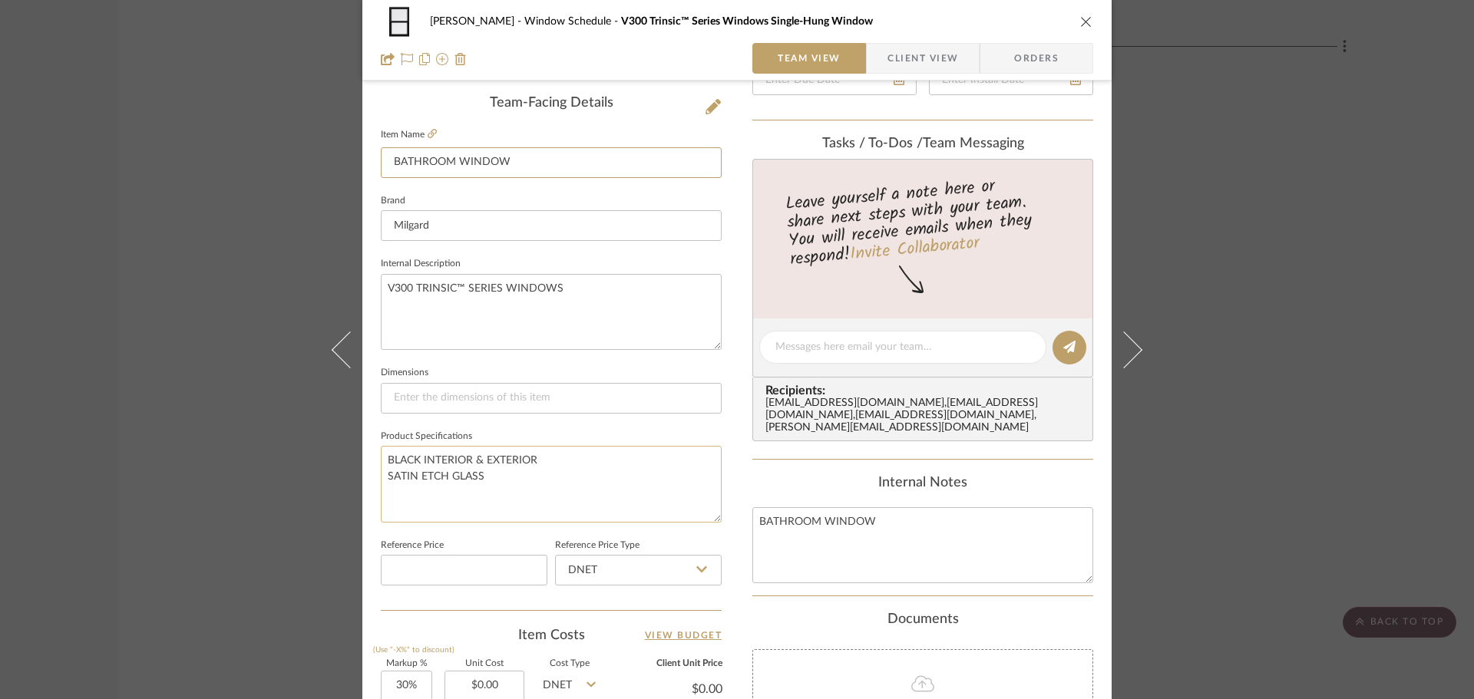
type input "BATHROOM WINDOW"
click at [638, 468] on textarea "BLACK INTERIOR & EXTERIOR SATIN ETCH GLASS" at bounding box center [551, 484] width 341 height 76
click at [1086, 15] on icon "close" at bounding box center [1086, 21] width 12 height 12
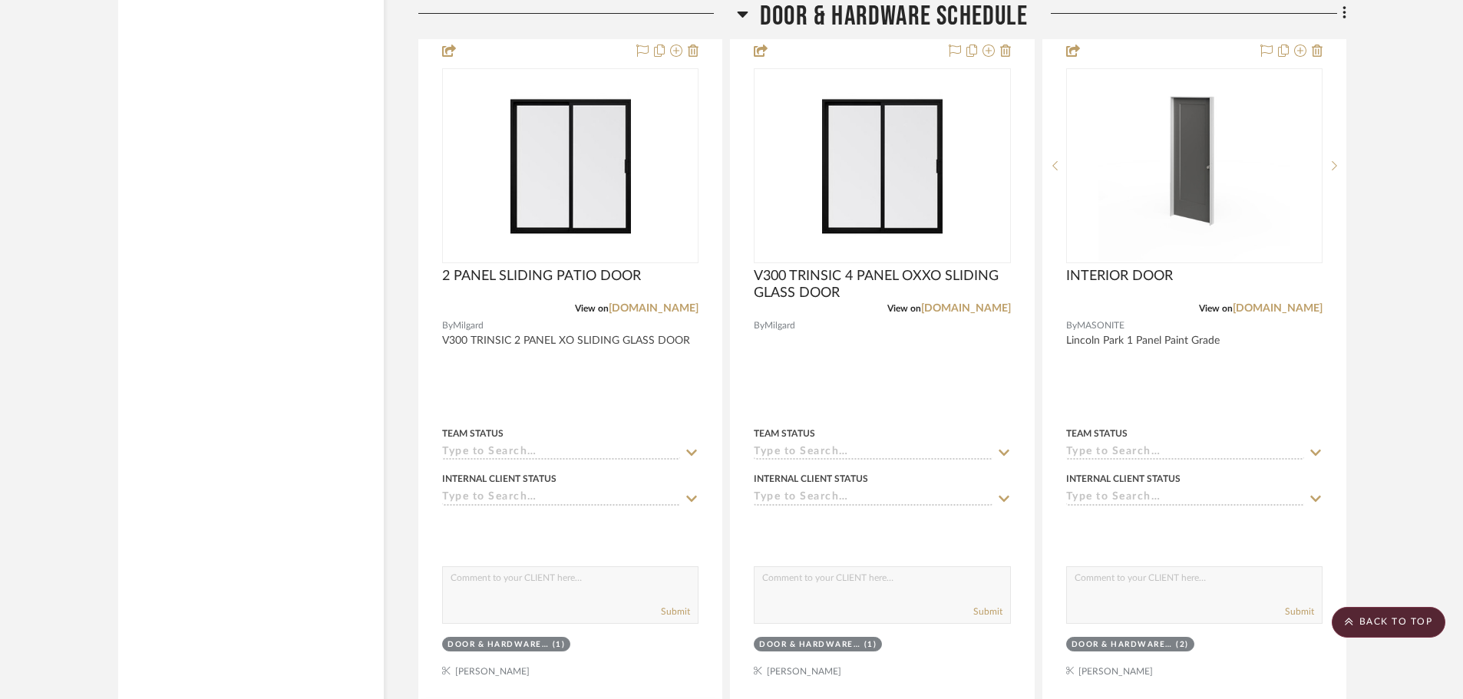
scroll to position [9594, 0]
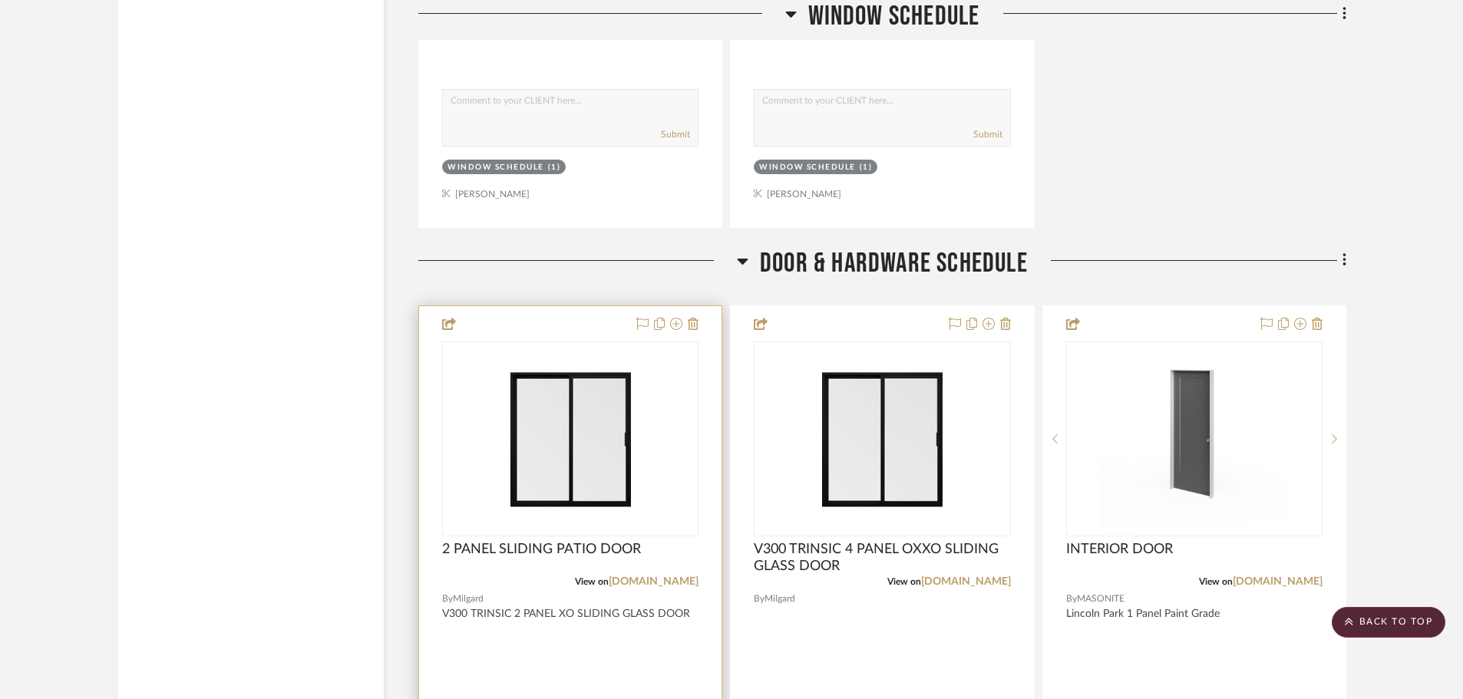
click at [566, 488] on img "0" at bounding box center [570, 439] width 121 height 192
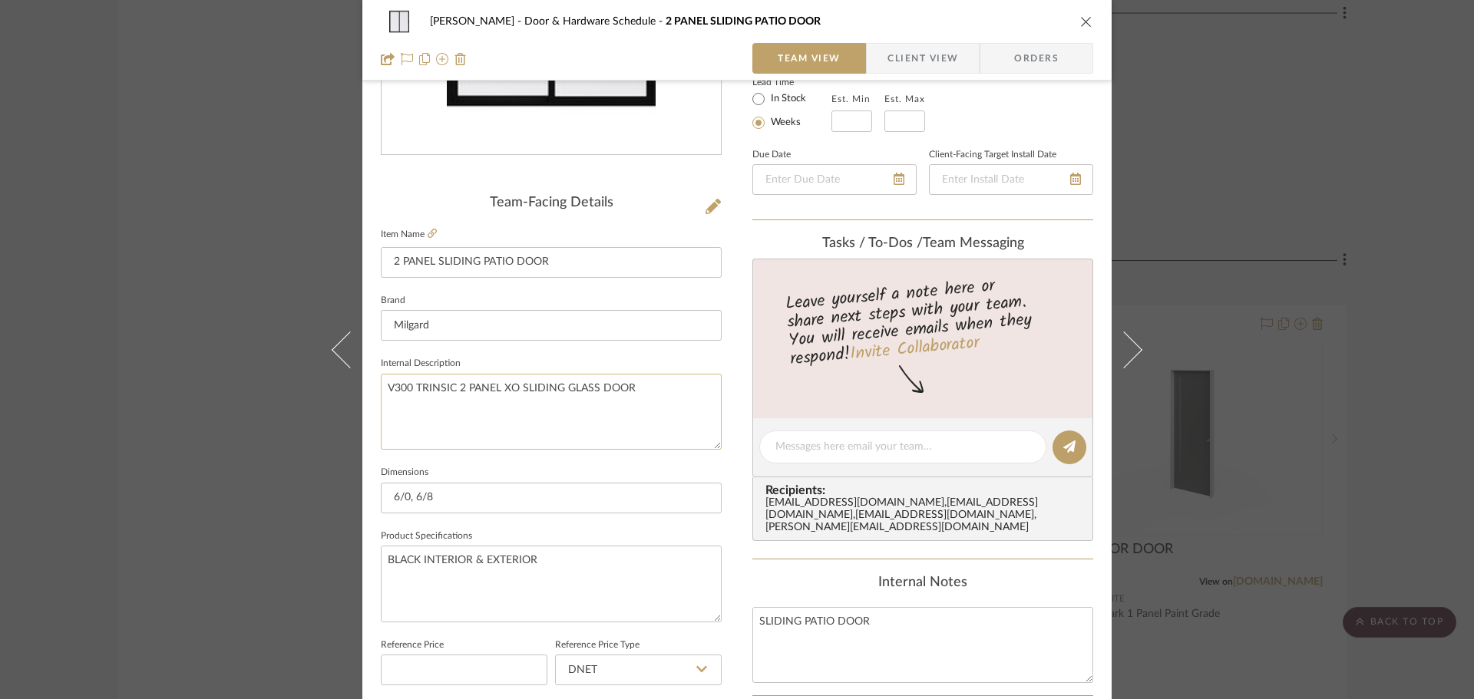
scroll to position [307, 0]
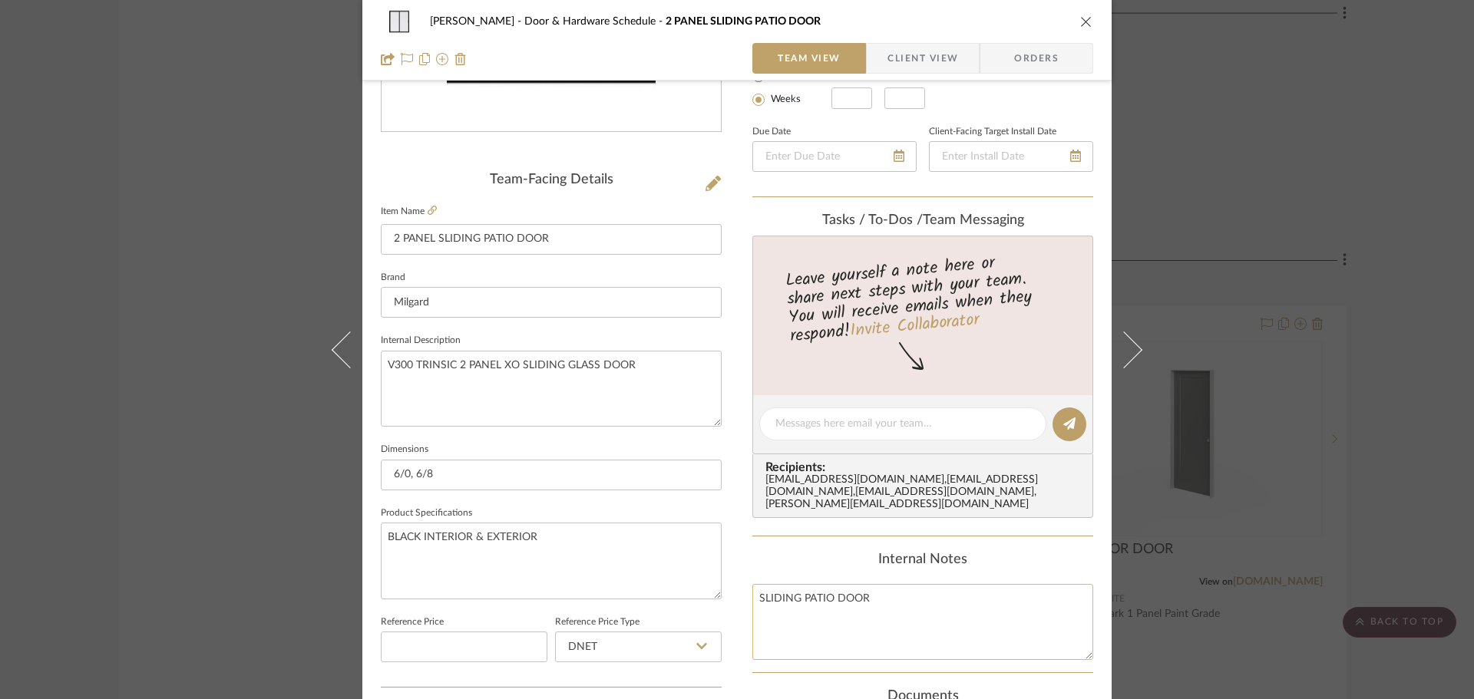
click at [925, 595] on textarea "SLIDING PATIO DOOR" at bounding box center [922, 622] width 341 height 76
drag, startPoint x: 906, startPoint y: 587, endPoint x: 672, endPoint y: 590, distance: 234.1
click at [672, 590] on div "[PERSON_NAME] Door & Hardware Schedule 2 PANEL SLIDING PATIO DOOR Team View Cli…" at bounding box center [736, 413] width 749 height 1418
drag, startPoint x: 574, startPoint y: 246, endPoint x: 206, endPoint y: 237, distance: 367.8
click at [206, 237] on div "[PERSON_NAME] Door & Hardware Schedule 2 PANEL SLIDING PATIO DOOR Team View Cli…" at bounding box center [737, 349] width 1474 height 699
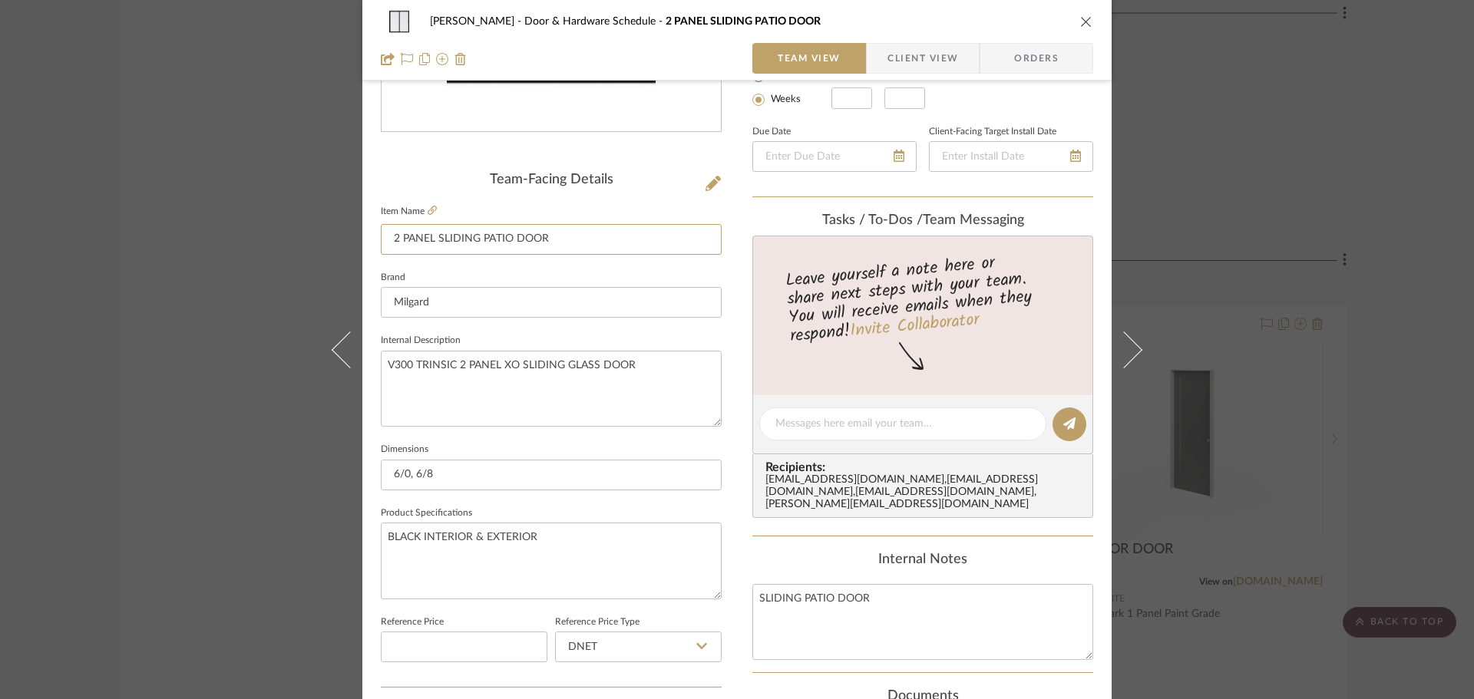
paste input
type input "SLIDING PATIO DOOR"
click at [632, 405] on textarea "V300 TRINSIC 2 PANEL XO SLIDING GLASS DOOR" at bounding box center [551, 389] width 341 height 76
click at [1080, 21] on icon "close" at bounding box center [1086, 21] width 12 height 12
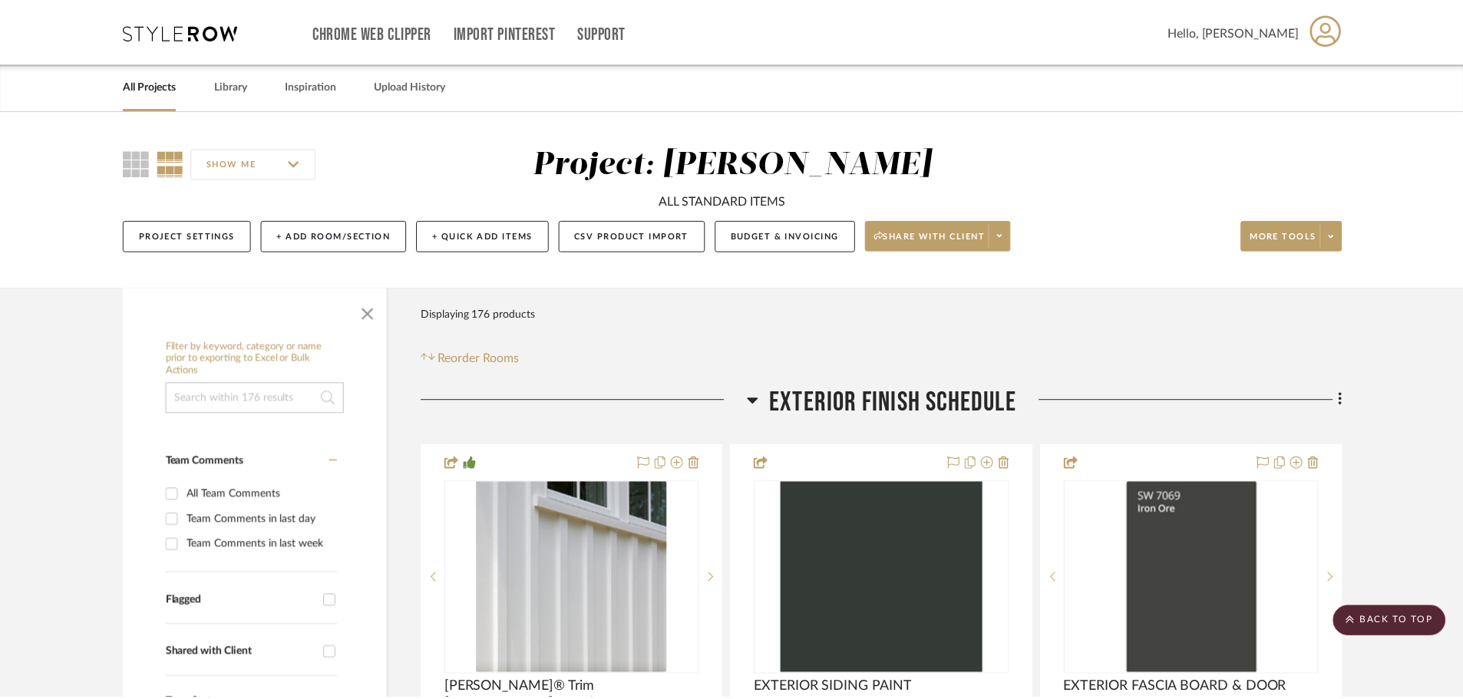
scroll to position [9594, 0]
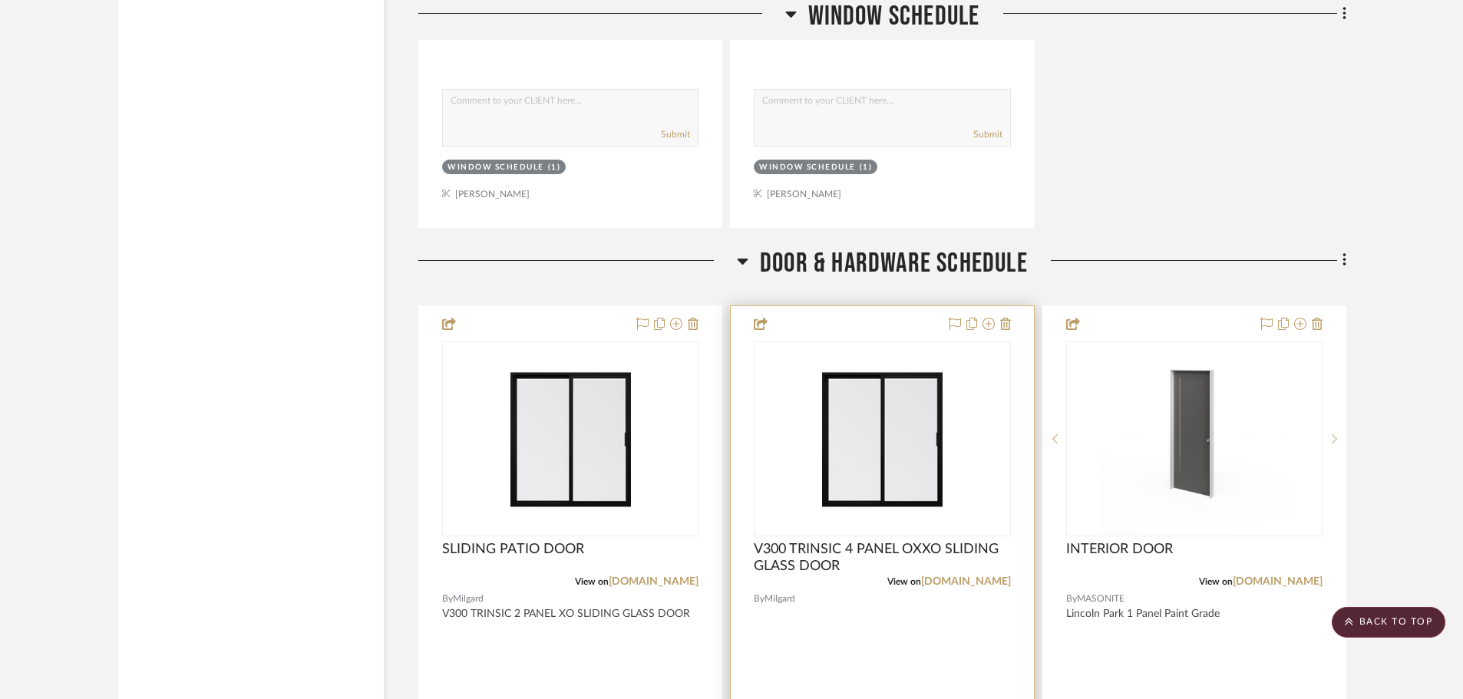
click at [846, 406] on img "0" at bounding box center [882, 439] width 121 height 192
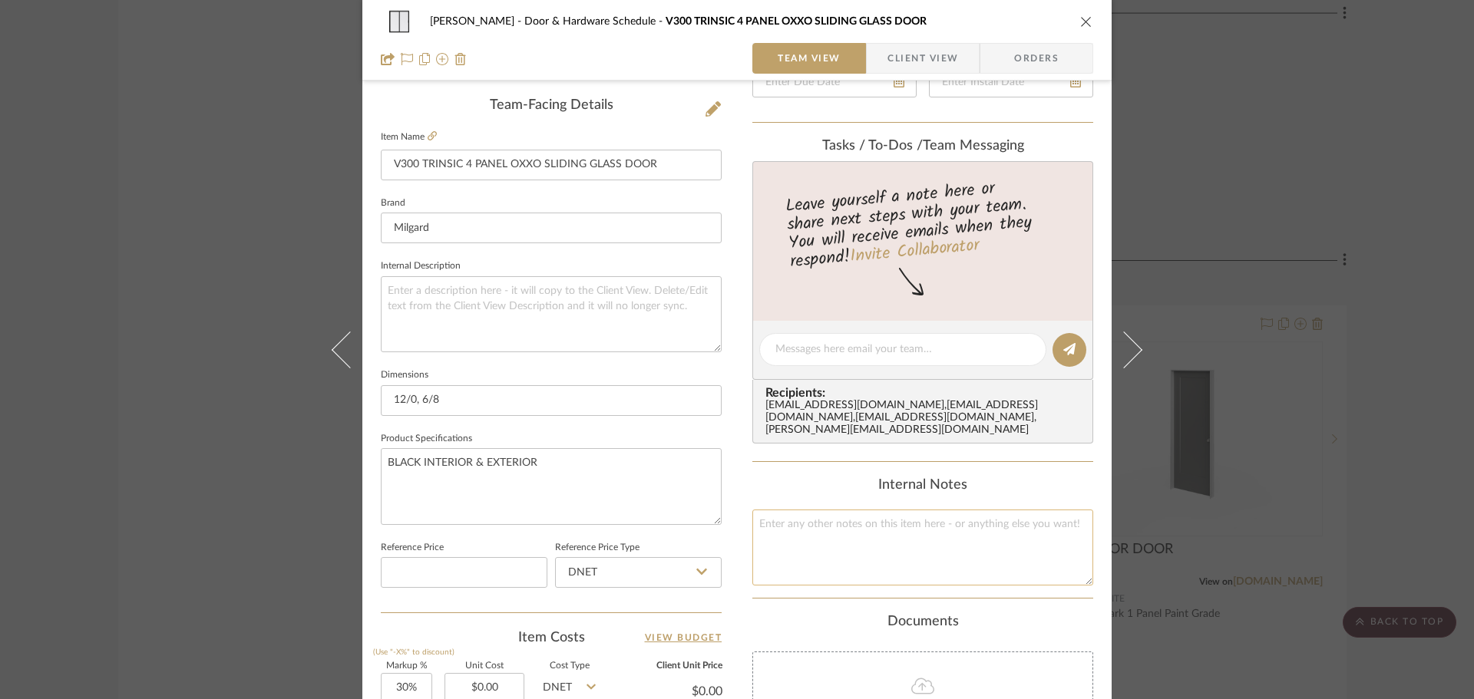
scroll to position [384, 0]
click at [800, 539] on textarea at bounding box center [922, 545] width 341 height 76
type textarea "F"
type textarea "FRONT SLIDER"
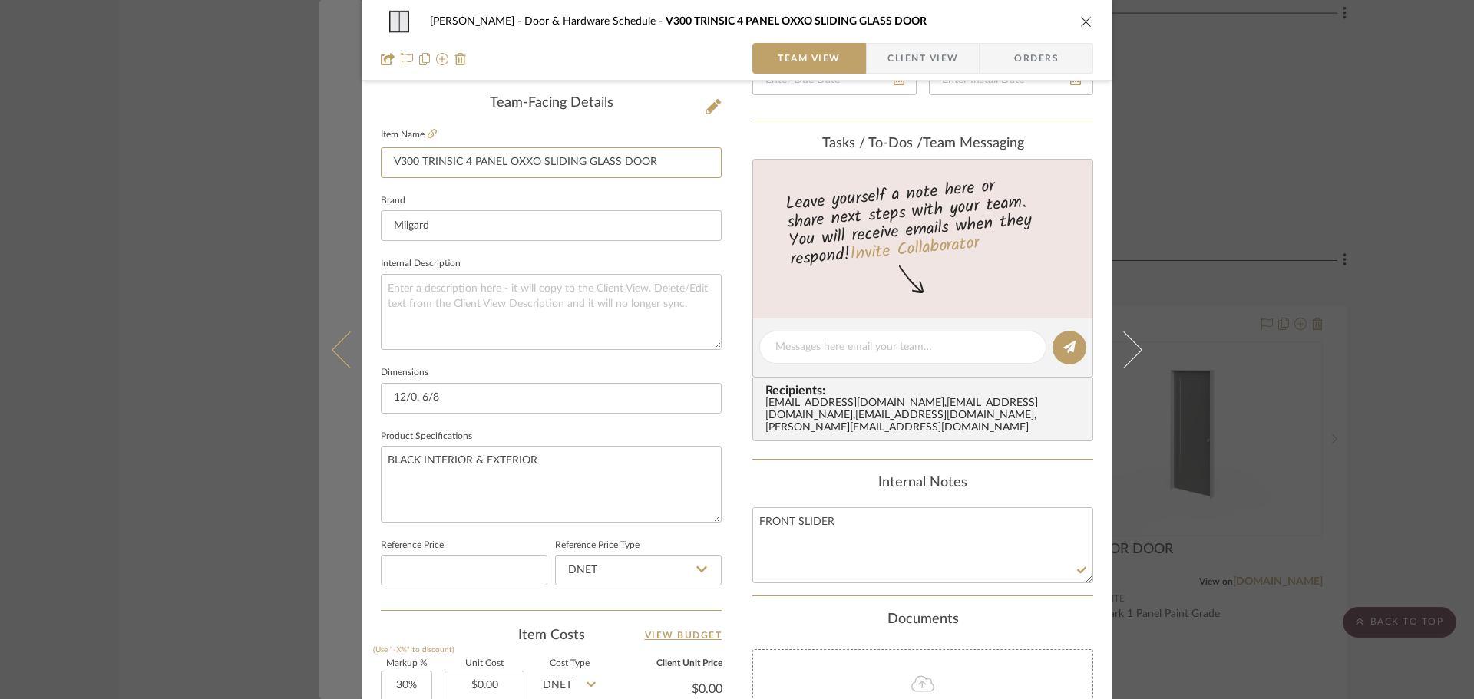
drag, startPoint x: 679, startPoint y: 165, endPoint x: 347, endPoint y: 180, distance: 331.9
click at [347, 180] on mat-dialog-content "[PERSON_NAME] Door & Hardware Schedule V300 TRINSIC 4 PANEL OXXO SLIDING GLASS …" at bounding box center [736, 337] width 835 height 1418
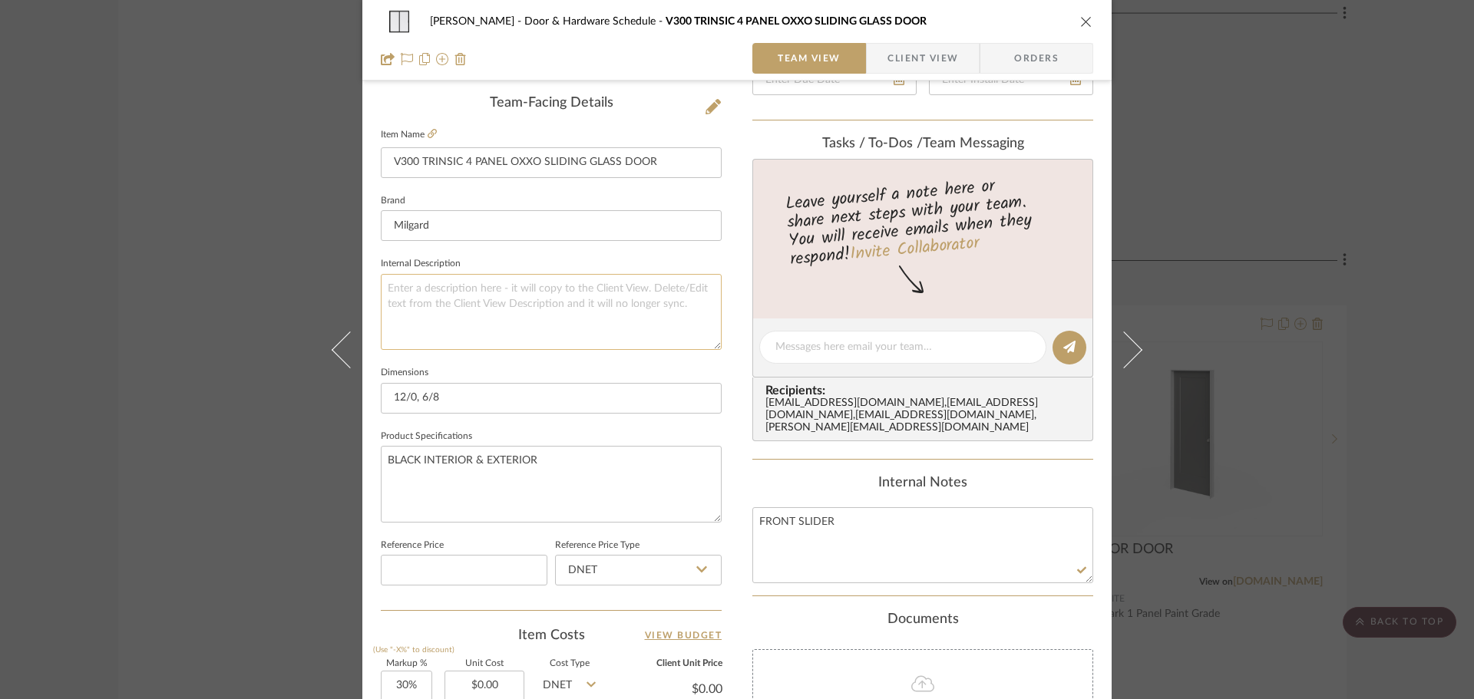
click at [537, 328] on textarea at bounding box center [551, 312] width 341 height 76
paste textarea "V300 TRINSIC 4 PANEL OXXO SLIDING GLASS DOOR"
type textarea "V300 TRINSIC 4 PANEL OXXO SLIDING GLASS DOOR"
click at [867, 526] on textarea "FRONT SLIDER" at bounding box center [922, 545] width 341 height 76
drag, startPoint x: 863, startPoint y: 509, endPoint x: 692, endPoint y: 519, distance: 170.7
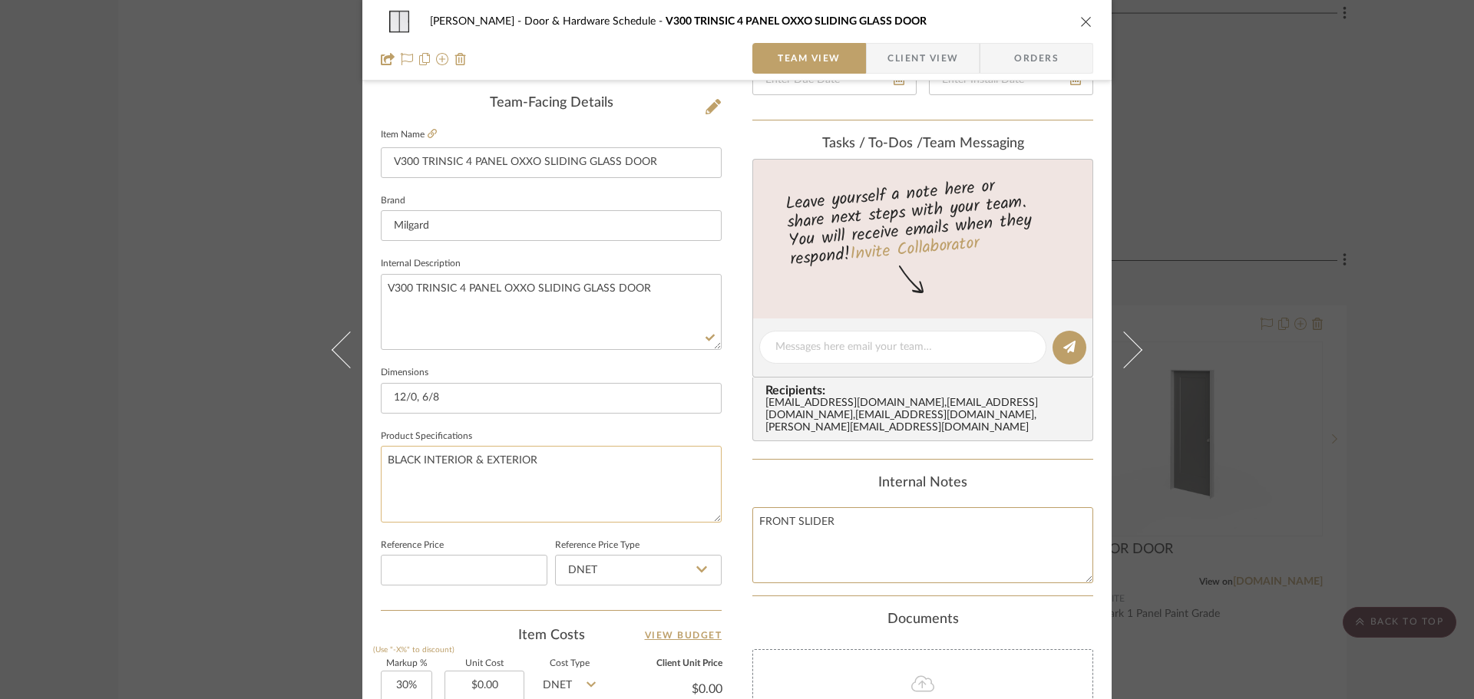
click at [692, 519] on div "[PERSON_NAME] Door & Hardware Schedule V300 TRINSIC 4 PANEL OXXO SLIDING GLASS …" at bounding box center [736, 337] width 749 height 1418
drag, startPoint x: 701, startPoint y: 160, endPoint x: 312, endPoint y: 170, distance: 388.5
click at [312, 170] on div "[PERSON_NAME] Door & Hardware Schedule V300 TRINSIC 4 PANEL OXXO SLIDING GLASS …" at bounding box center [737, 349] width 1474 height 699
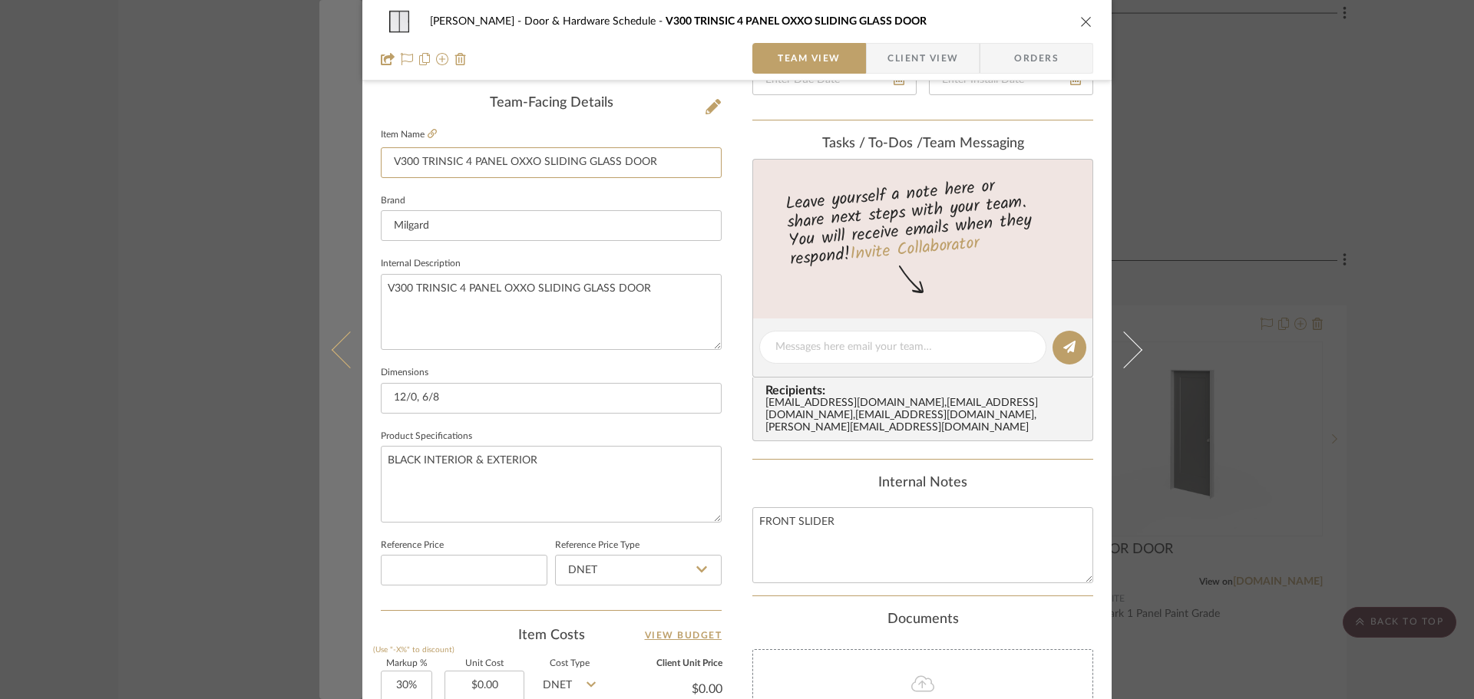
paste input "FRONT SLIDE"
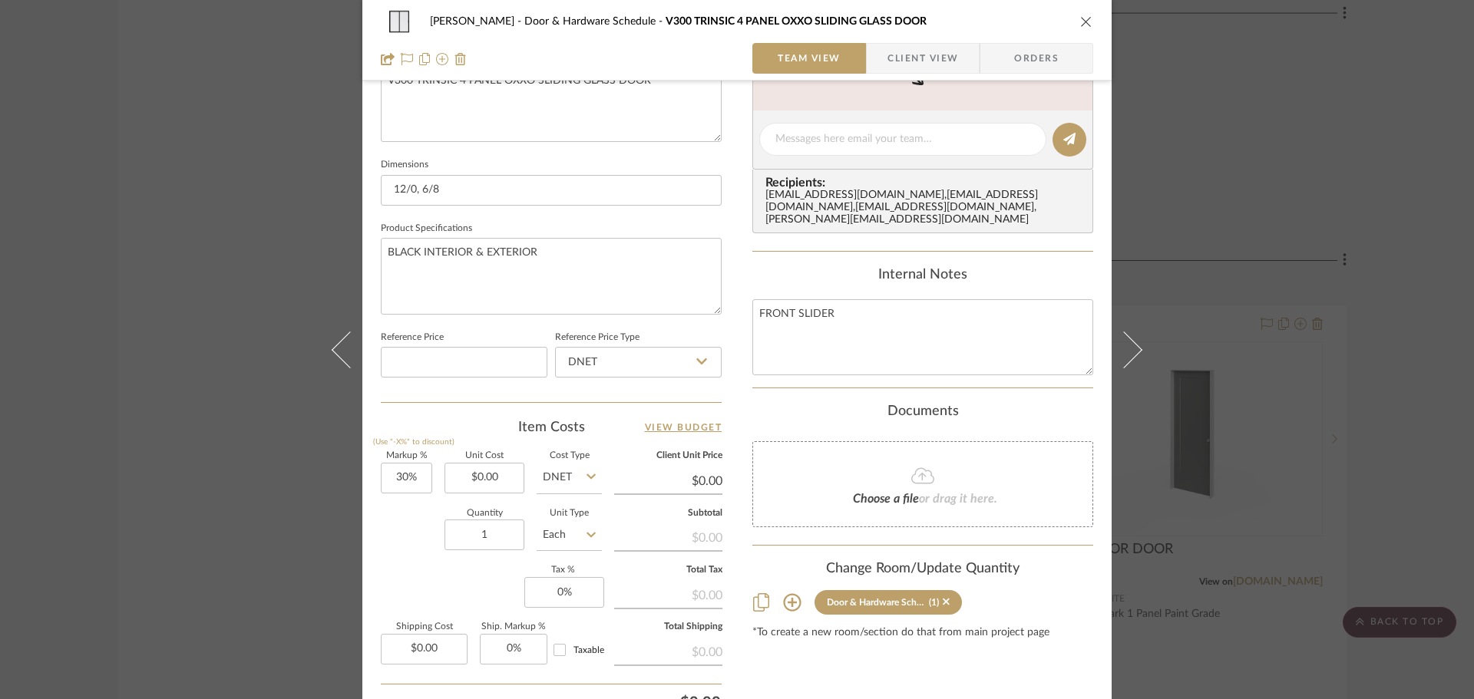
scroll to position [346, 0]
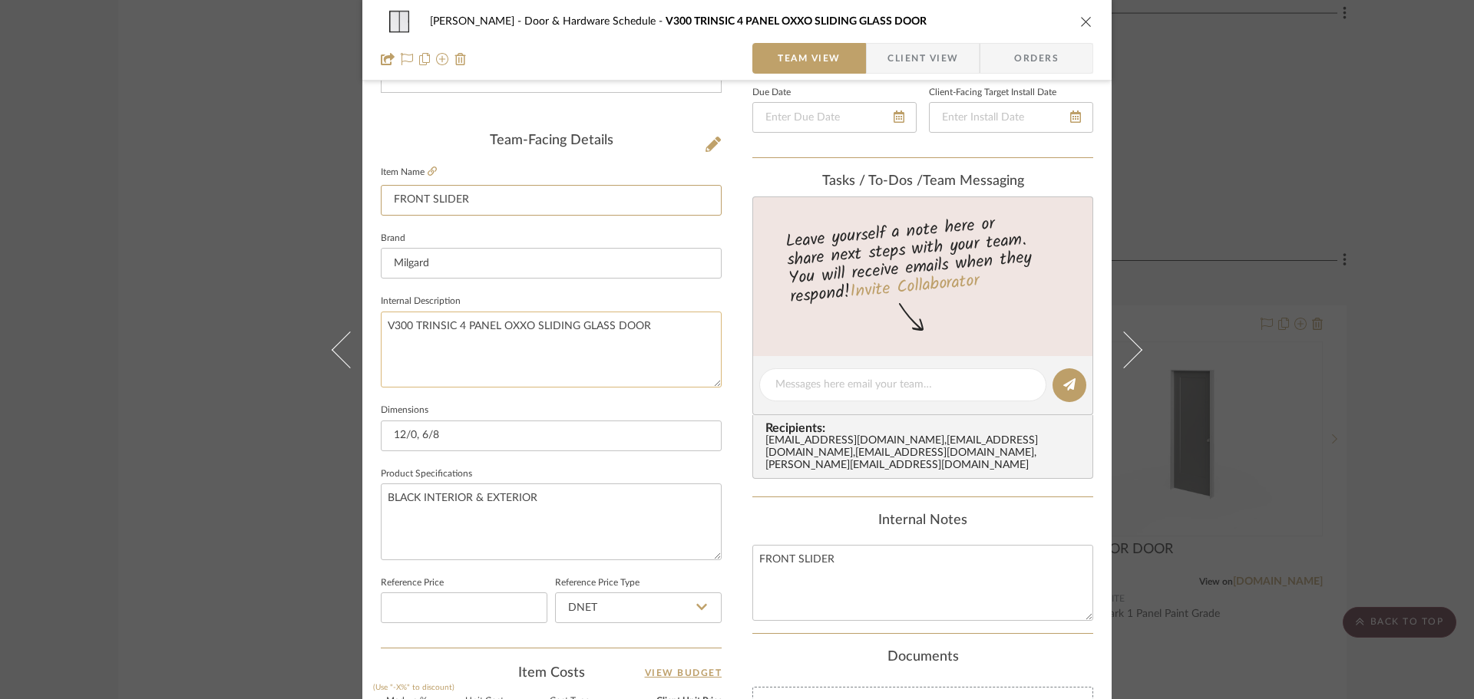
type input "FRONT SLIDER"
click at [626, 345] on textarea "V300 TRINSIC 4 PANEL OXXO SLIDING GLASS DOOR" at bounding box center [551, 350] width 341 height 76
click at [1084, 17] on icon "close" at bounding box center [1086, 21] width 12 height 12
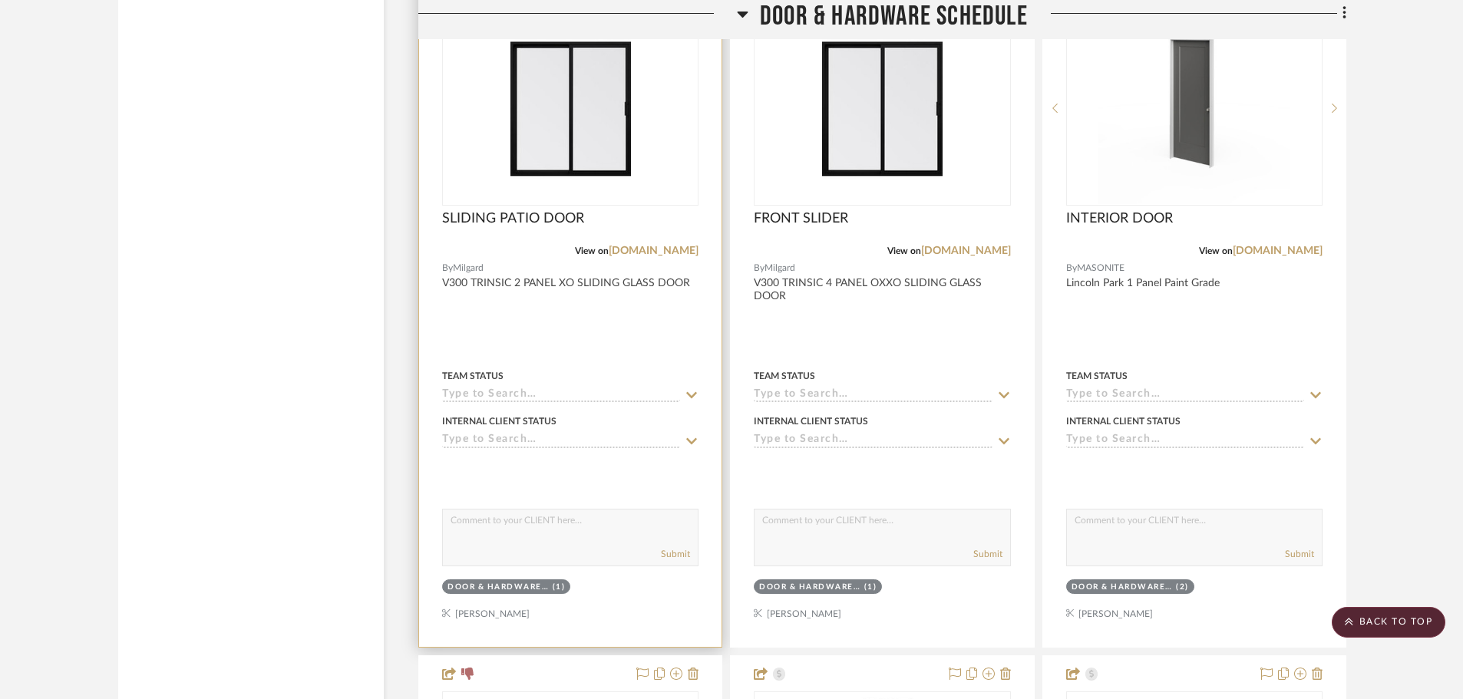
scroll to position [9901, 0]
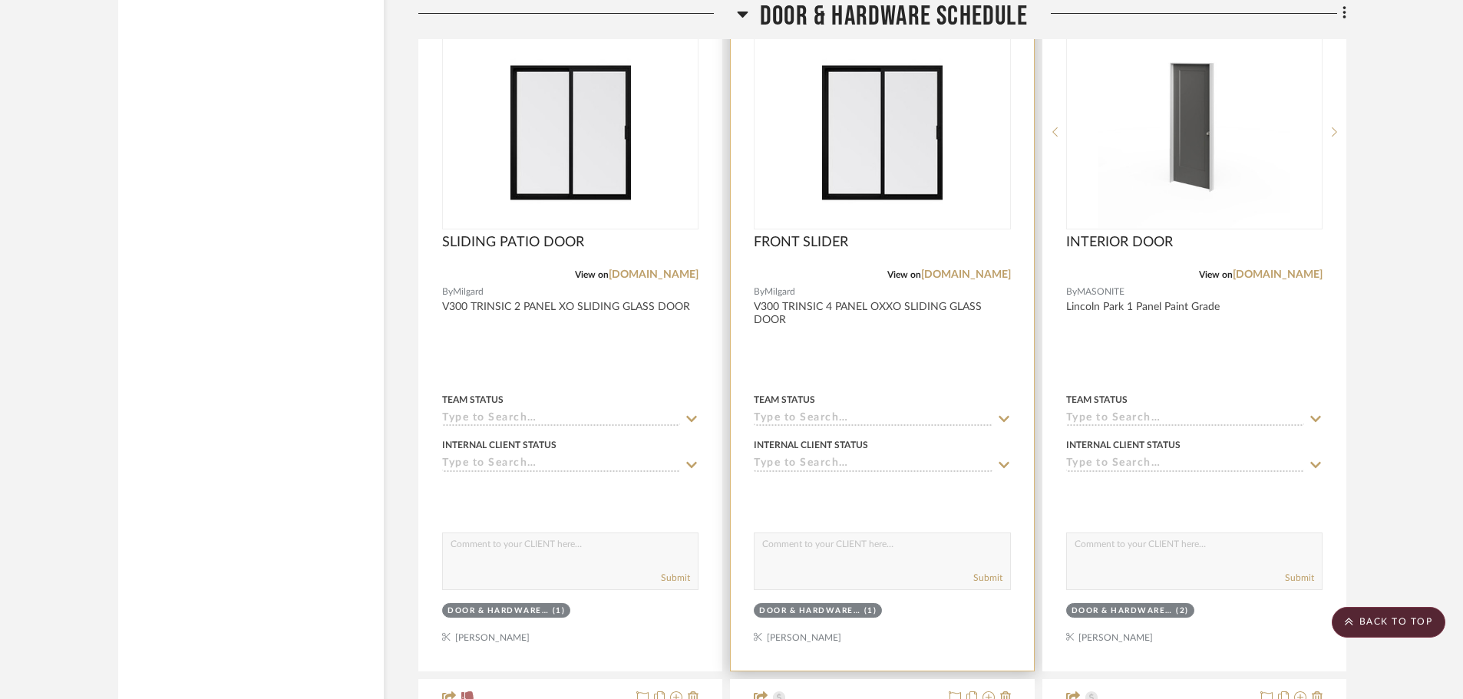
click at [899, 152] on img "0" at bounding box center [882, 132] width 121 height 192
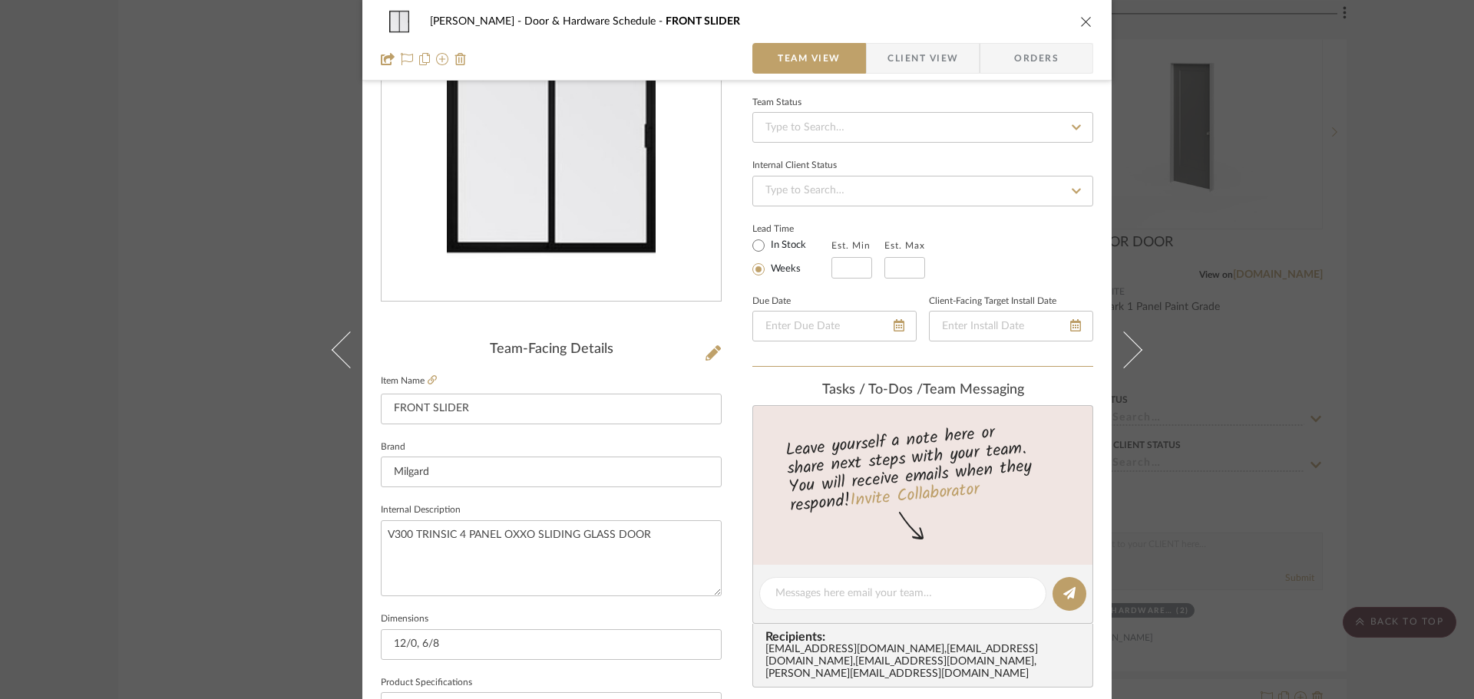
scroll to position [154, 0]
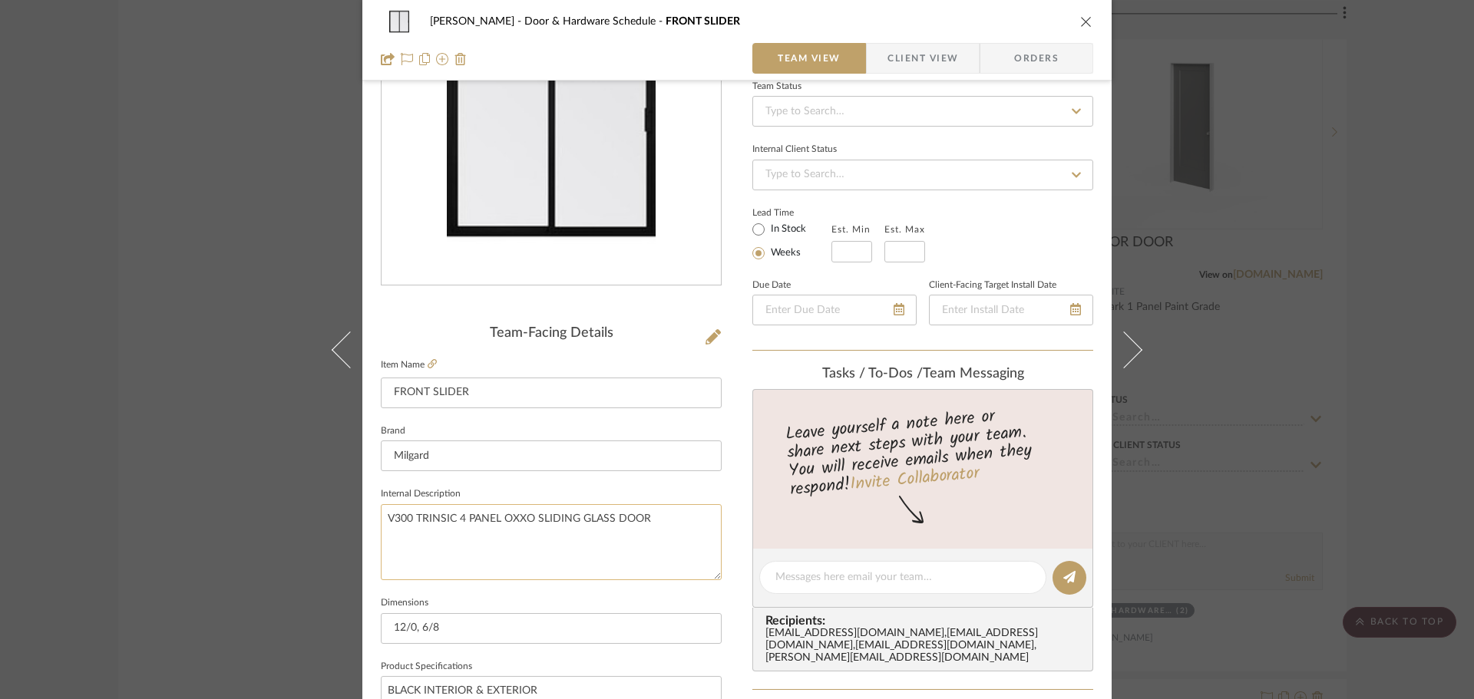
click at [665, 523] on textarea "V300 TRINSIC 4 PANEL OXXO SLIDING GLASS DOOR" at bounding box center [551, 542] width 341 height 76
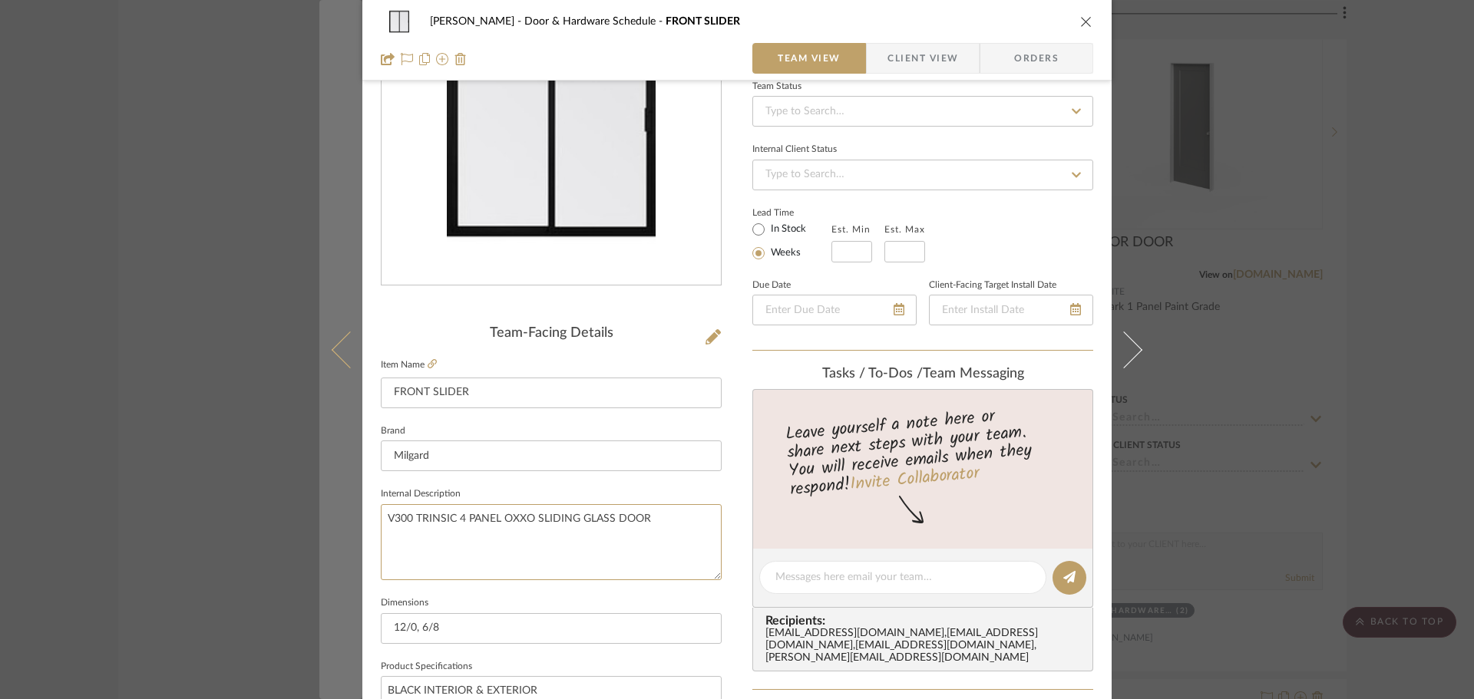
drag, startPoint x: 665, startPoint y: 518, endPoint x: 337, endPoint y: 536, distance: 328.2
click at [337, 536] on mat-dialog-content "[PERSON_NAME] Door & Hardware Schedule FRONT SLIDER Team View Client View Order…" at bounding box center [736, 567] width 835 height 1418
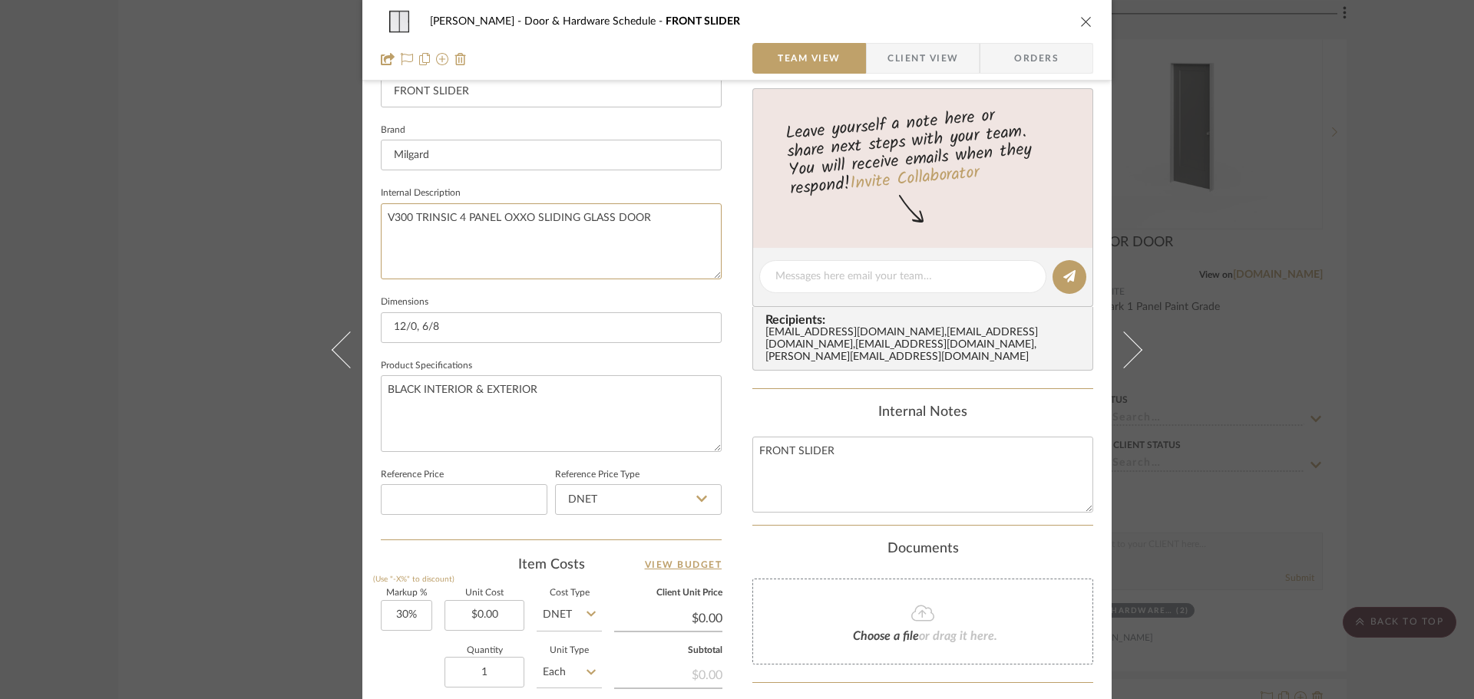
scroll to position [461, 0]
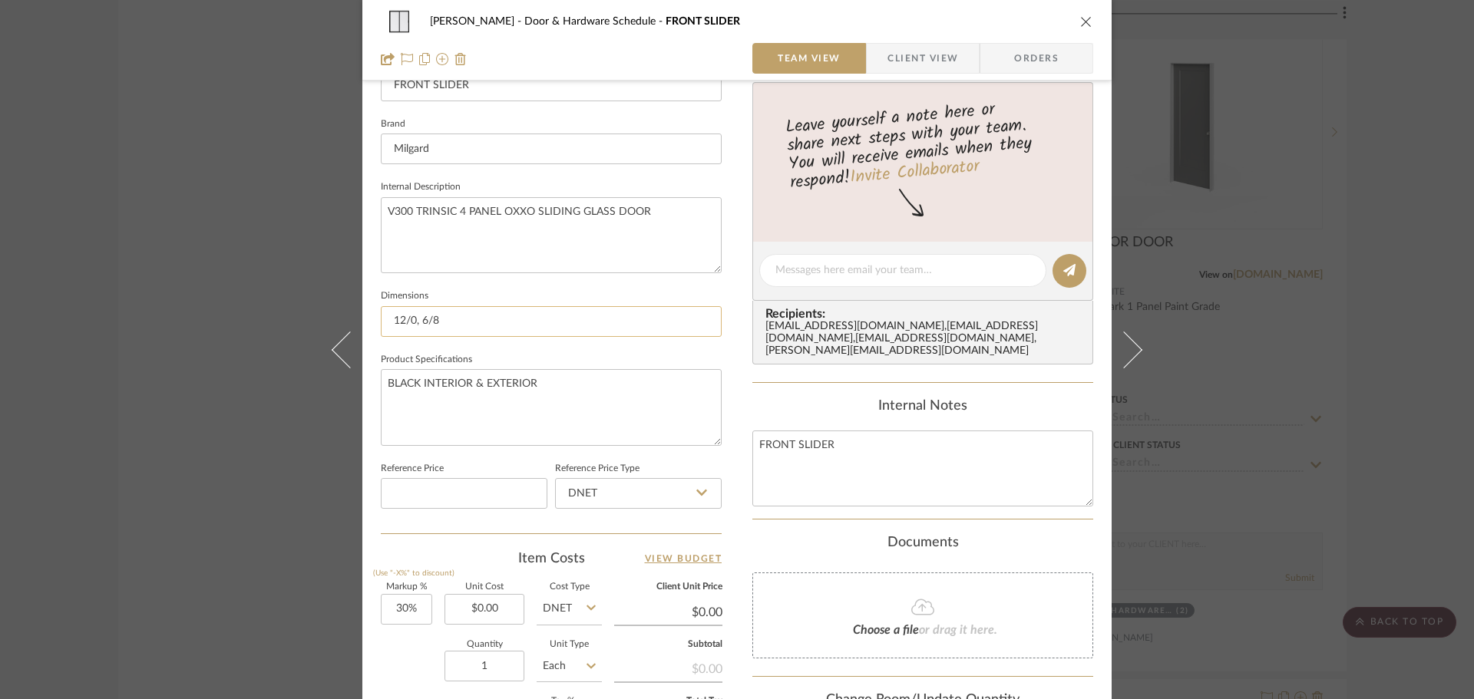
click at [543, 319] on input "12/0, 6/8" at bounding box center [551, 321] width 341 height 31
click at [1067, 17] on div "[PERSON_NAME] Door & Hardware Schedule FRONT SLIDER" at bounding box center [737, 21] width 712 height 31
click at [1080, 25] on icon "close" at bounding box center [1086, 21] width 12 height 12
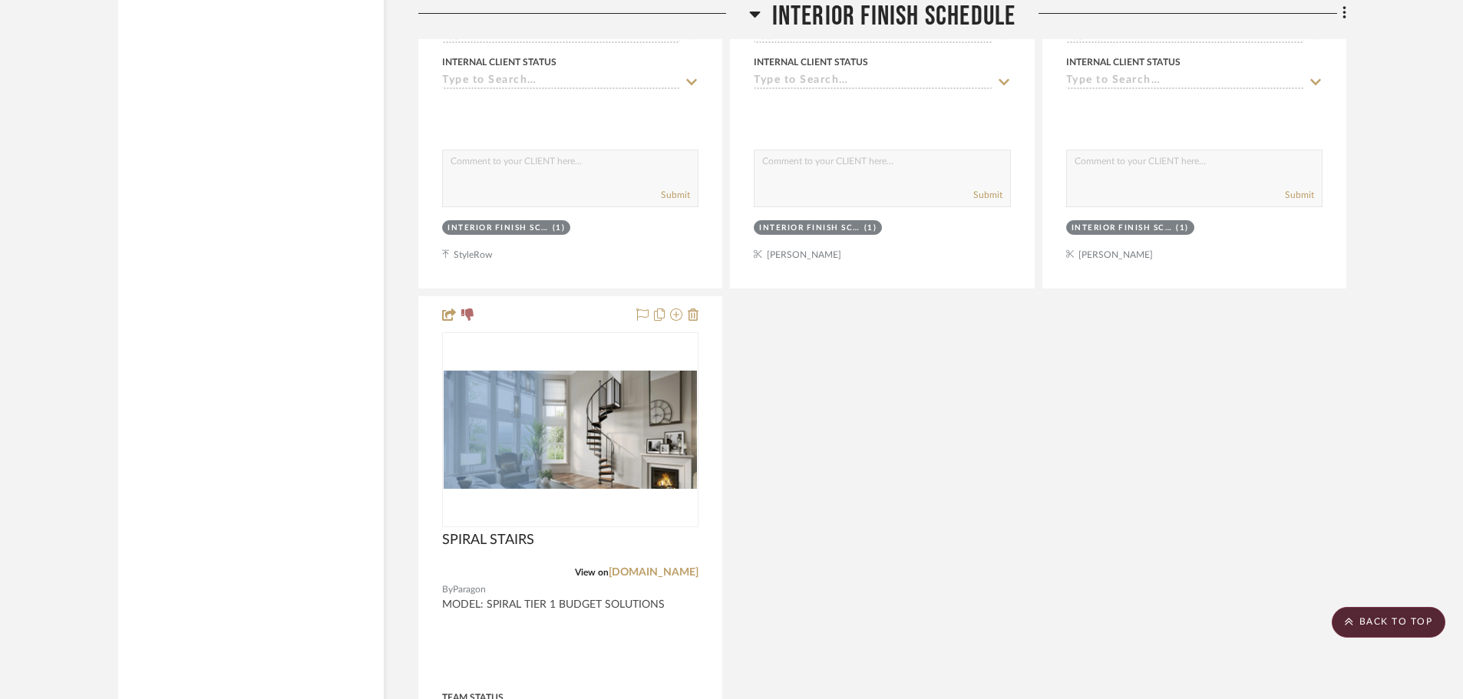
scroll to position [2456, 0]
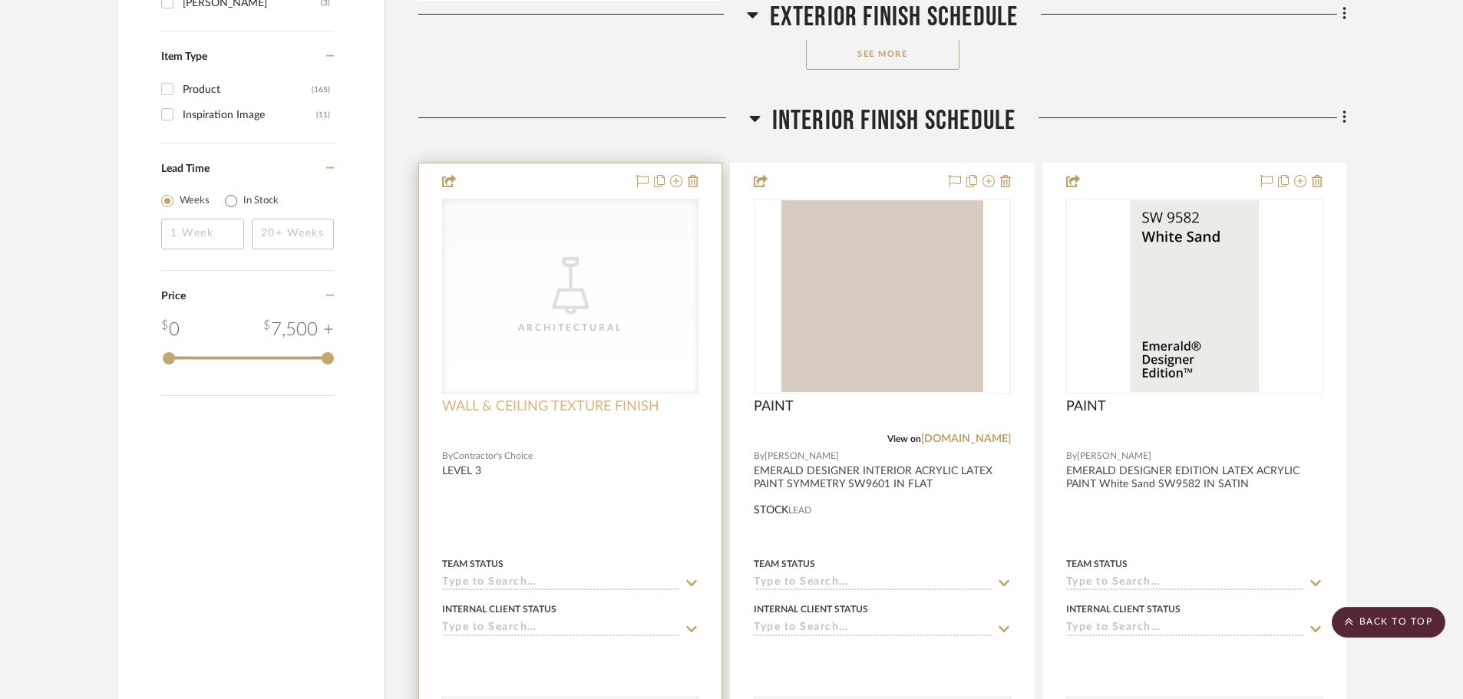
click at [608, 406] on span "WALL & CEILING TEXTURE FINISH" at bounding box center [550, 406] width 217 height 17
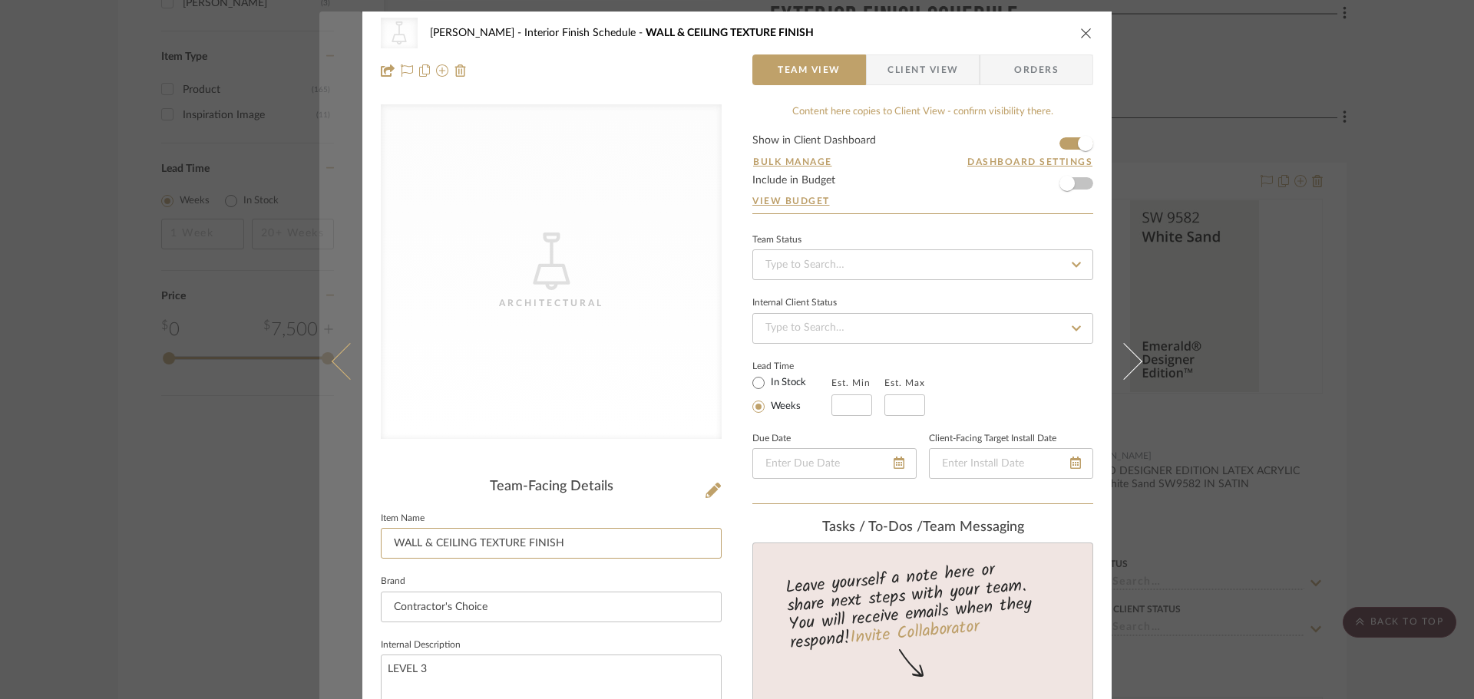
drag, startPoint x: 589, startPoint y: 532, endPoint x: 335, endPoint y: 546, distance: 255.2
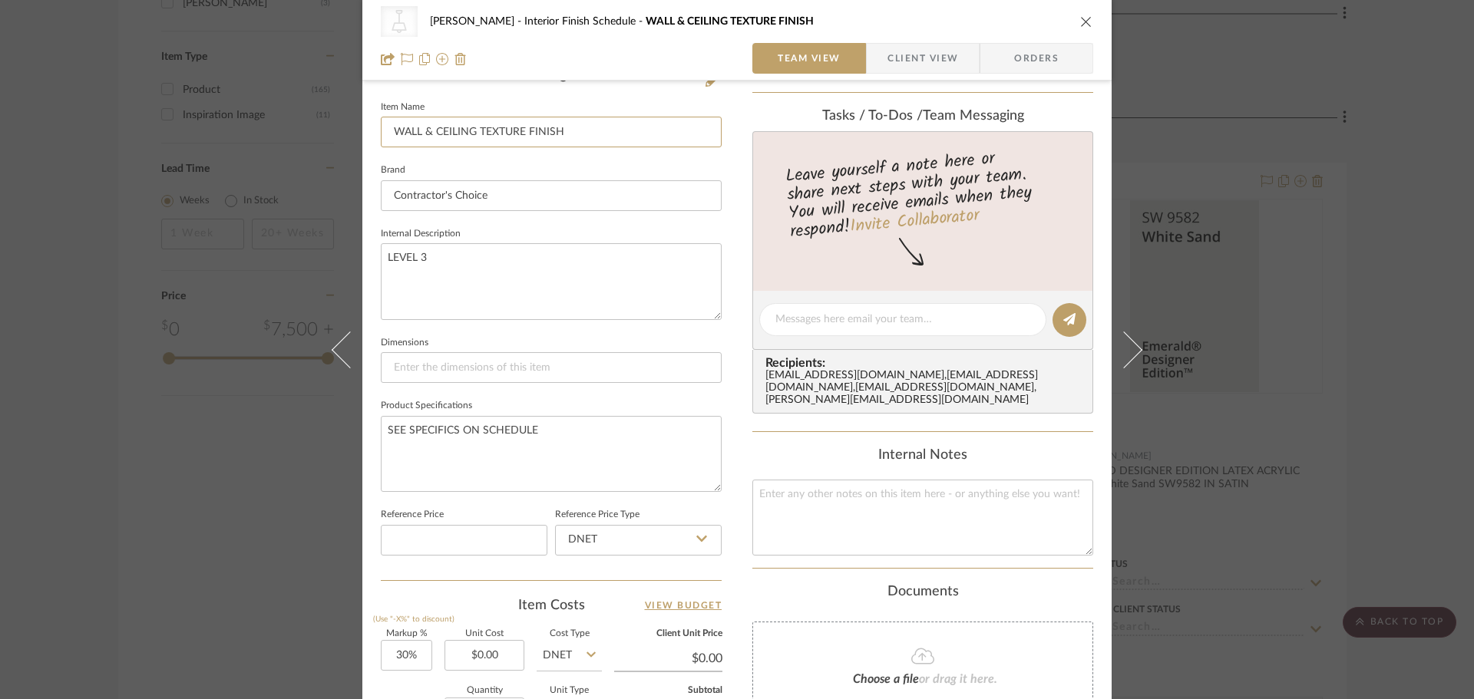
scroll to position [461, 0]
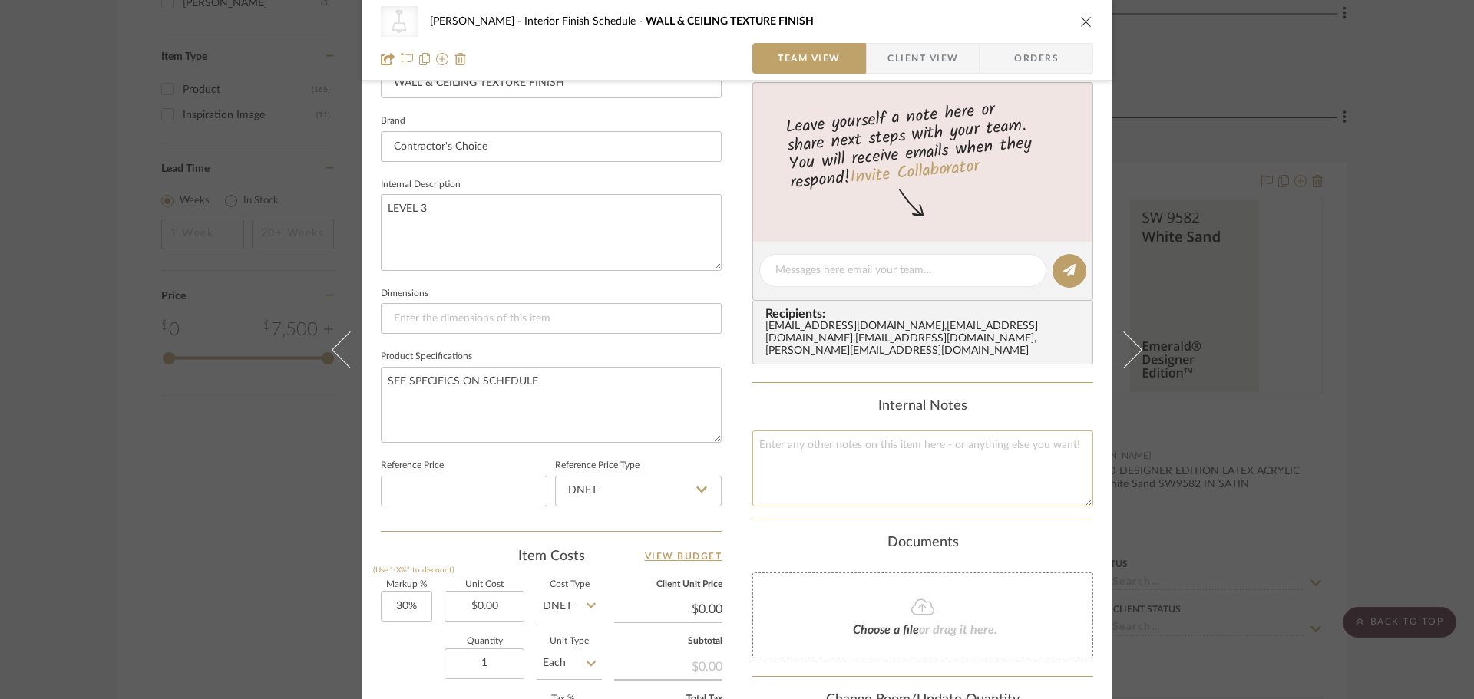
click at [817, 446] on textarea at bounding box center [922, 469] width 341 height 76
paste textarea "WALL & CEILING TEXTURE FINISH"
type textarea "WALL & CEILING TEXTURE FINISH"
click at [1080, 19] on icon "close" at bounding box center [1086, 21] width 12 height 12
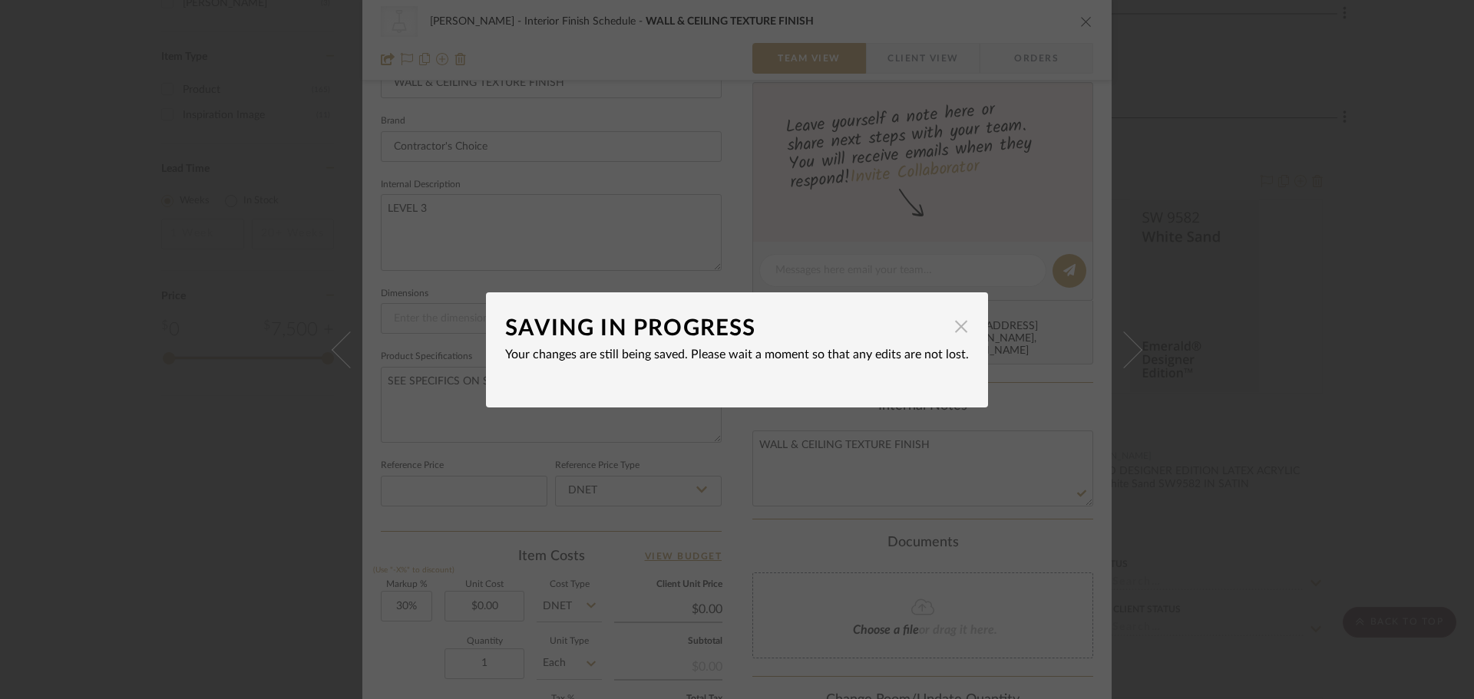
click at [959, 326] on span "button" at bounding box center [961, 327] width 31 height 31
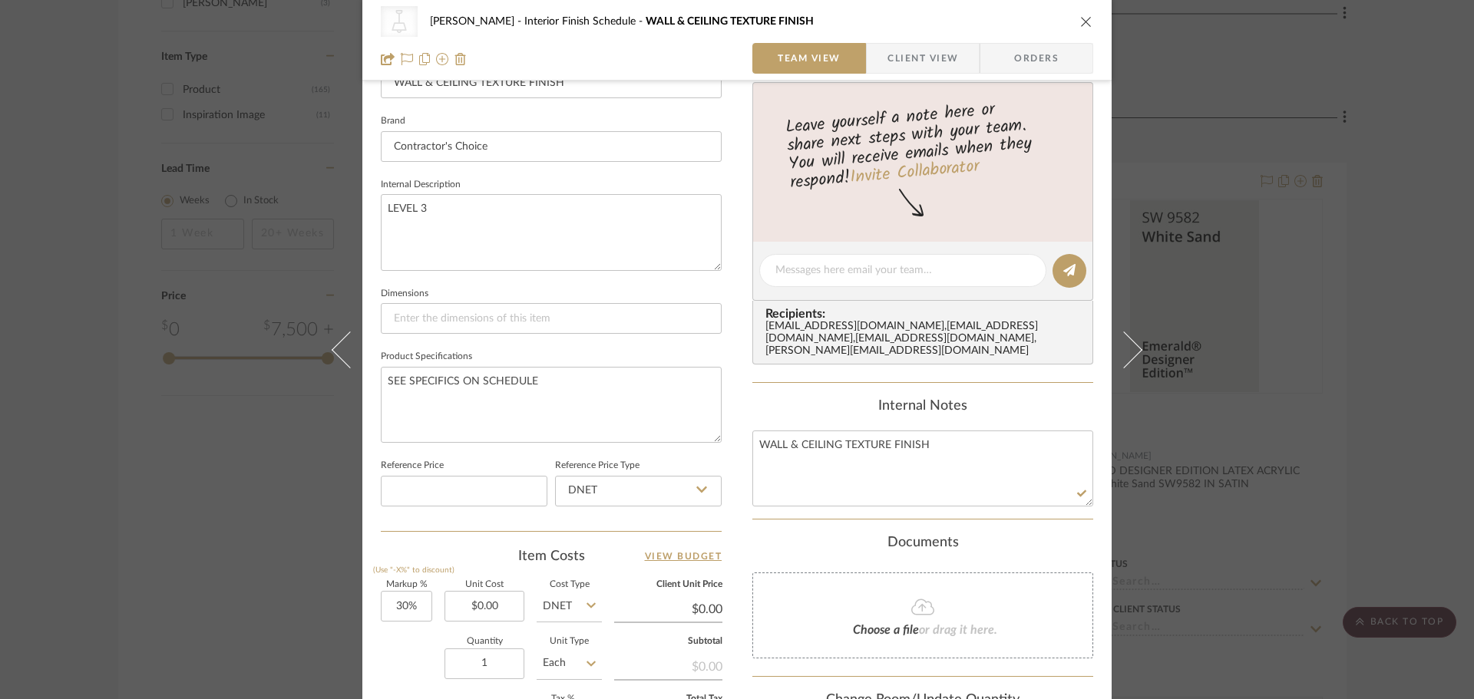
click at [1084, 25] on icon "close" at bounding box center [1086, 21] width 12 height 12
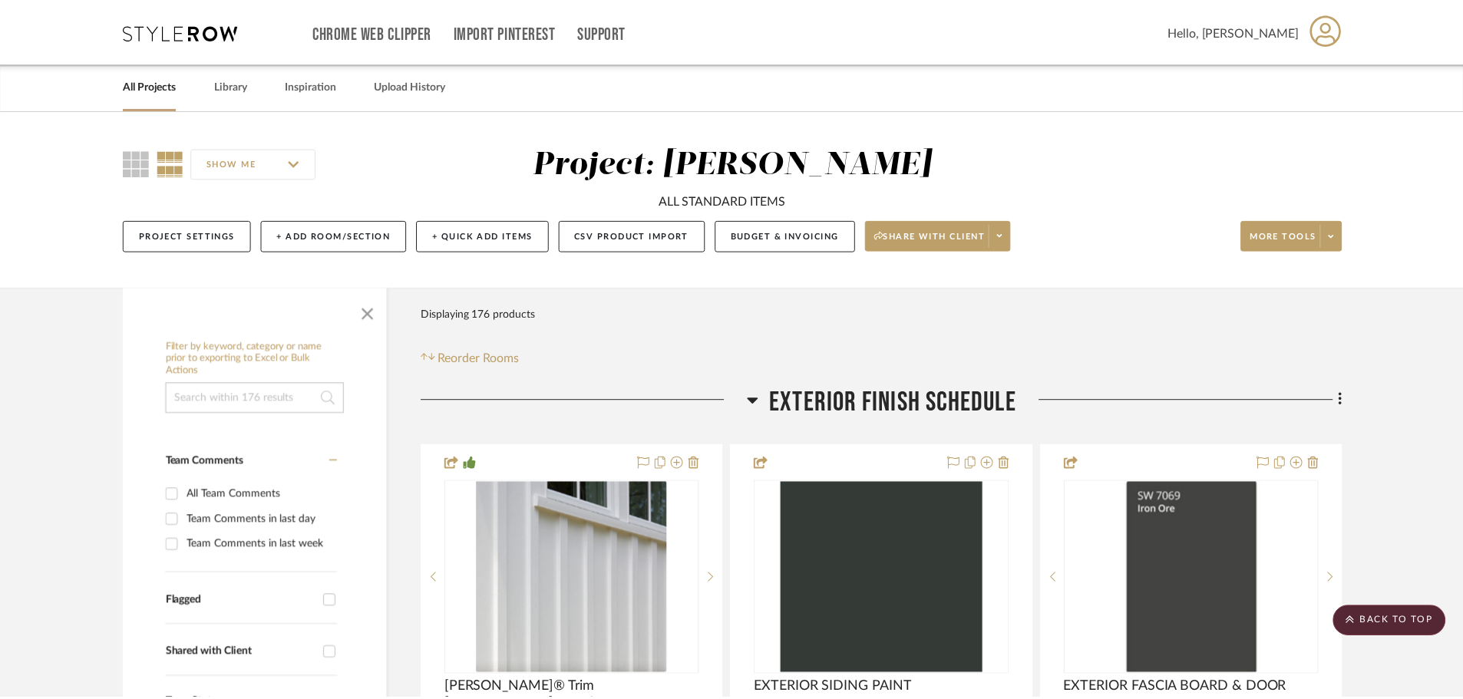
scroll to position [2456, 0]
